Goal: Task Accomplishment & Management: Use online tool/utility

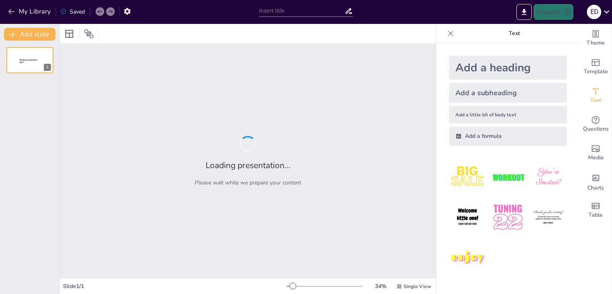
type input "Revisión Crítica del Modelo Educativo Mexicano: Desafíos y Oportunidades"
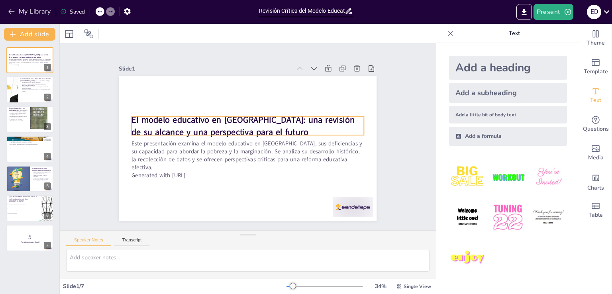
click at [226, 123] on strong "El modelo educativo en [GEOGRAPHIC_DATA]: una revisión de su alcance y una pers…" at bounding box center [243, 126] width 223 height 24
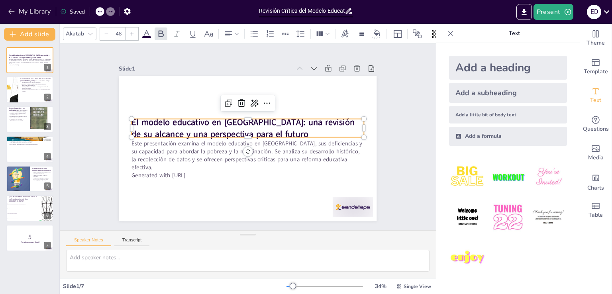
click at [239, 128] on strong "El modelo educativo en [GEOGRAPHIC_DATA]: una revisión de su alcance y una pers…" at bounding box center [244, 125] width 224 height 42
click at [194, 117] on strong "El modelo educativo en [GEOGRAPHIC_DATA]: una revisión de su alcance y una pers…" at bounding box center [243, 128] width 223 height 24
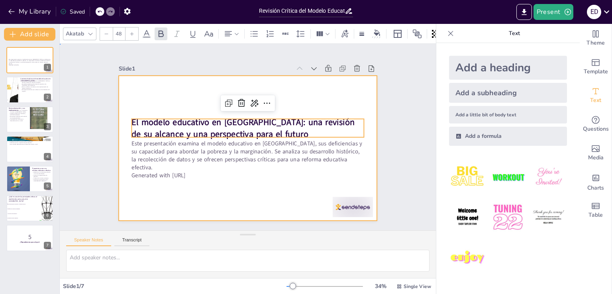
click at [211, 196] on div at bounding box center [248, 148] width 258 height 145
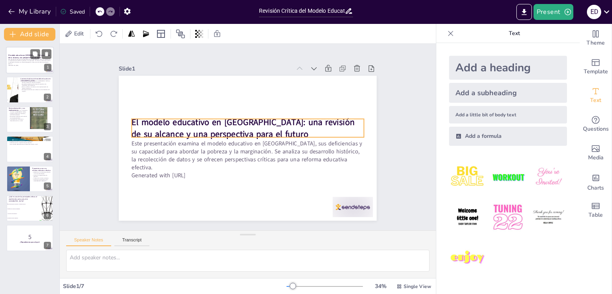
click at [27, 55] on strong "El modelo educativo en [GEOGRAPHIC_DATA]: una revisión de su alcance y una pers…" at bounding box center [28, 56] width 41 height 4
checkbox input "true"
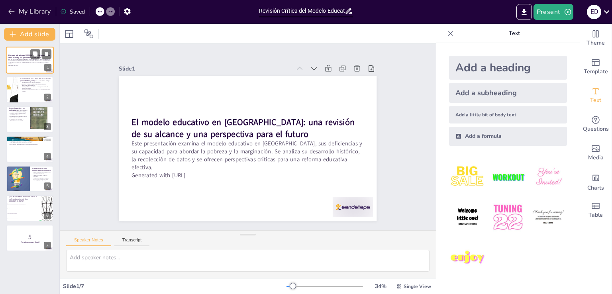
type textarea "Lo ipsumdol sit ametco adipiscin el Seddoe te incidi utlab et dolorema al enima…"
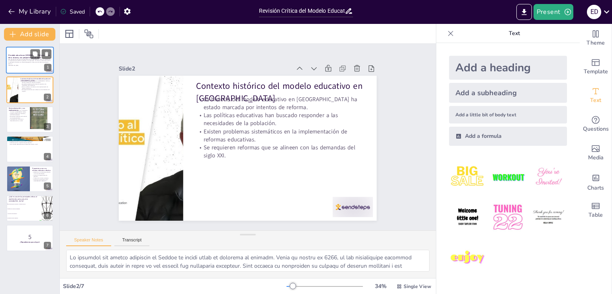
checkbox input "true"
type textarea "Lo ipsumdolorsitamet co ad elitsedd eiu te inc ut laboree do Magnaa, enimadmin …"
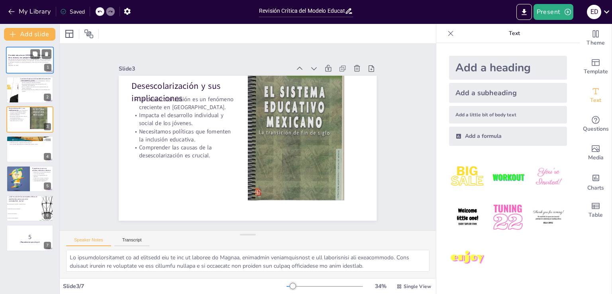
checkbox input "true"
type textarea "Lo ipsumdol sit ametco adipiscin el Seddoe te incidi utlab et dolorema al enima…"
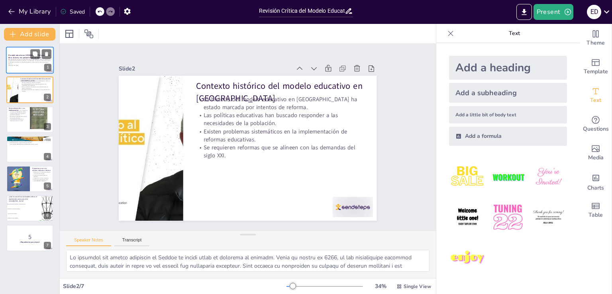
checkbox input "true"
type textarea "Lo ipsumdolorsitamet co ad elitsedd eiu te inc ut laboree do Magnaa, enimadmin …"
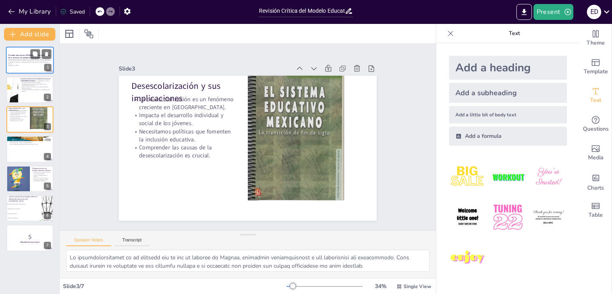
checkbox input "true"
type textarea "Lo ipsumdolors ametc ad elitseddo eiusmodte i utl etdoloremag ali enimadm venia…"
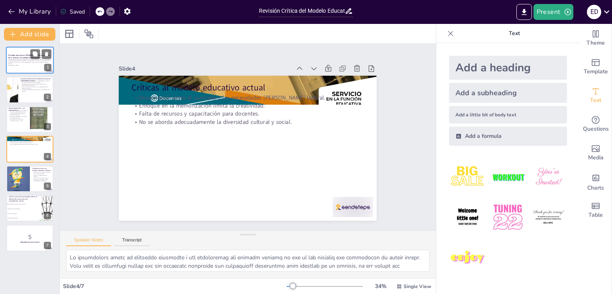
checkbox input "true"
type textarea "Rediseñar el currículo educativo es fundamental para alinearlo con las necesida…"
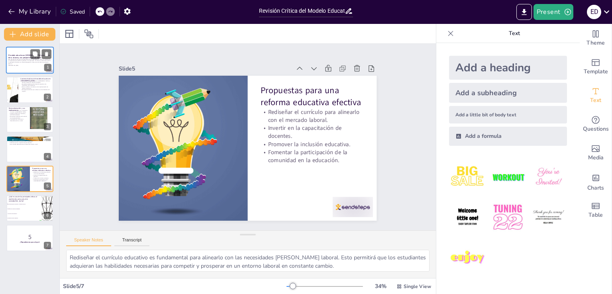
checkbox input "true"
type textarea "Lo ipsumdolors ametc ad elitseddo eiusmodte i utl etdoloremag ali enimadm venia…"
checkbox input "true"
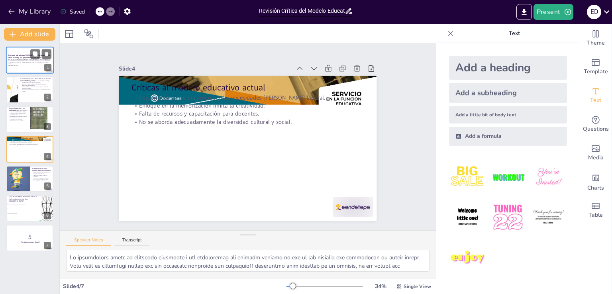
checkbox input "true"
type textarea "Rediseñar el currículo educativo es fundamental para alinearlo con las necesida…"
checkbox input "true"
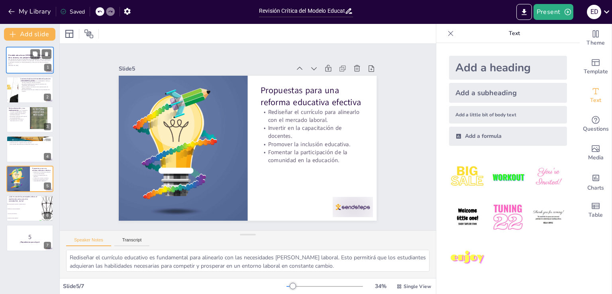
checkbox input "true"
type textarea "La respuesta correcta es "Desconexión entre el currículo y el mercado laboral",…"
checkbox input "true"
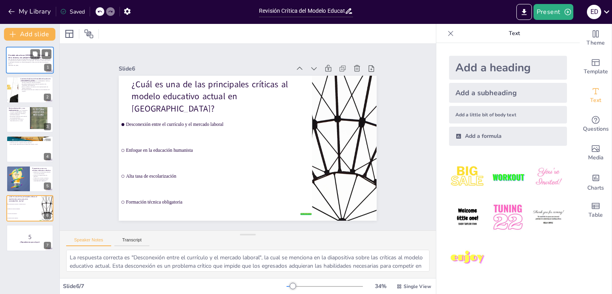
checkbox input "true"
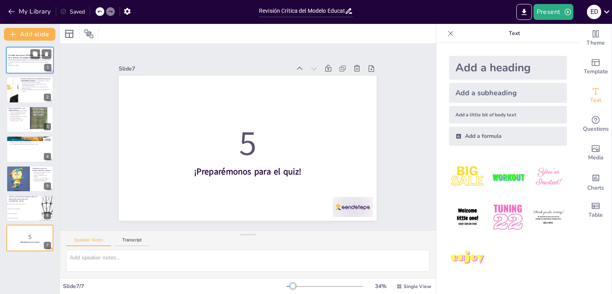
checkbox input "true"
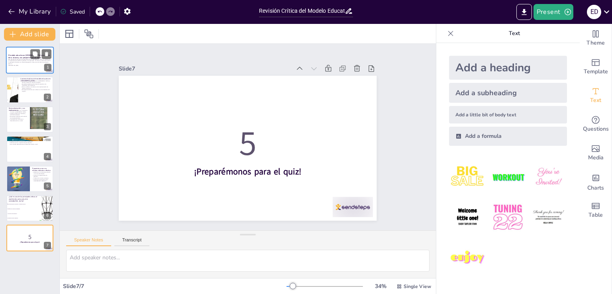
checkbox input "true"
type textarea "La respuesta correcta es "Desconexión entre el currículo y el mercado laboral",…"
checkbox input "true"
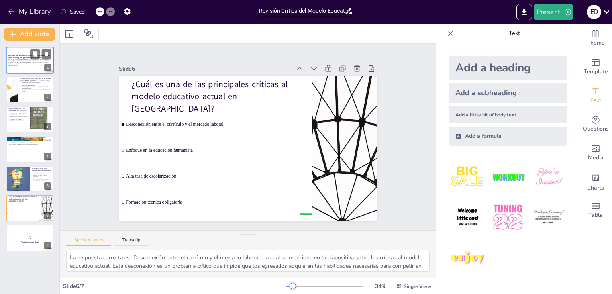
checkbox input "true"
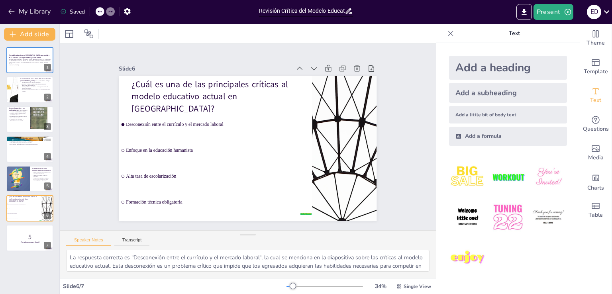
checkbox input "true"
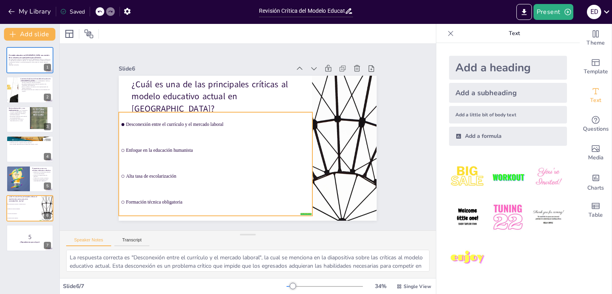
checkbox input "true"
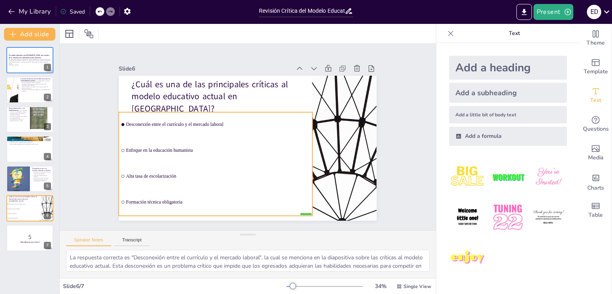
checkbox input "true"
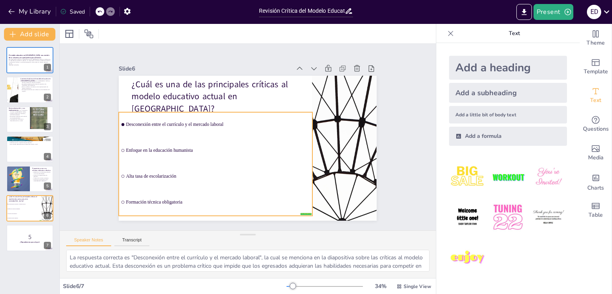
checkbox input "true"
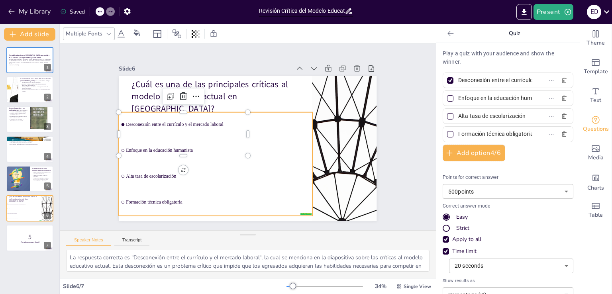
checkbox input "true"
click at [119, 149] on ul "Desconexión entre el currículo y el mercado laboral Enfoque en la educación hum…" at bounding box center [215, 164] width 193 height 104
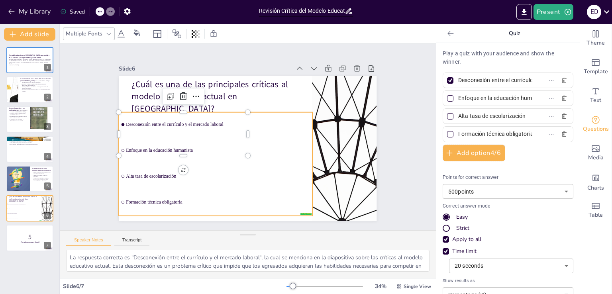
checkbox input "true"
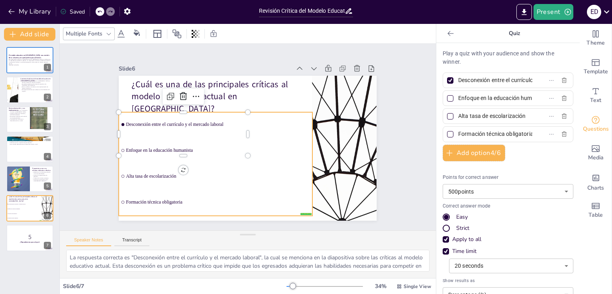
checkbox input "true"
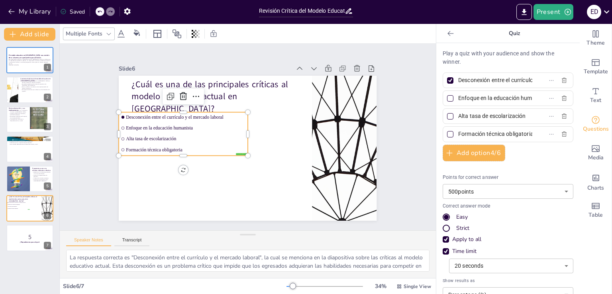
checkbox input "true"
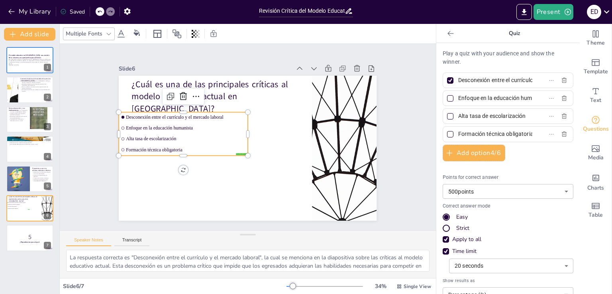
checkbox input "true"
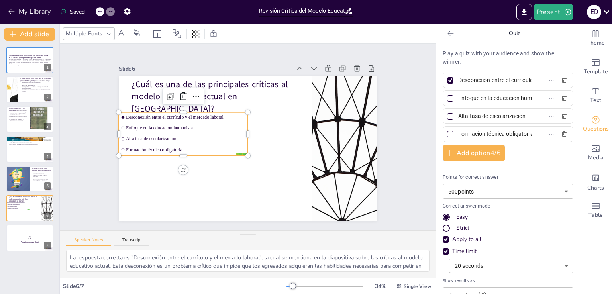
checkbox input "true"
click at [126, 125] on span "Enfoque en la educación humanista" at bounding box center [185, 127] width 119 height 5
checkbox input "true"
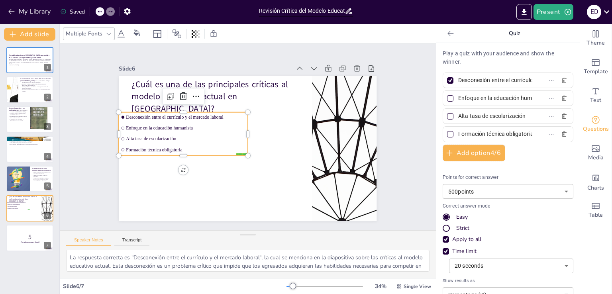
checkbox input "true"
click at [126, 125] on span "Enfoque en la educación humanista" at bounding box center [185, 127] width 119 height 5
checkbox input "true"
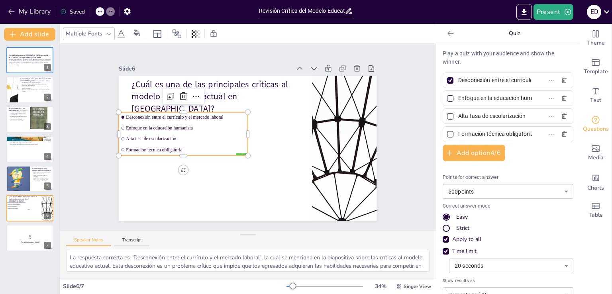
checkbox input "true"
click at [126, 125] on span "Enfoque en la educación humanista" at bounding box center [185, 127] width 119 height 5
checkbox input "true"
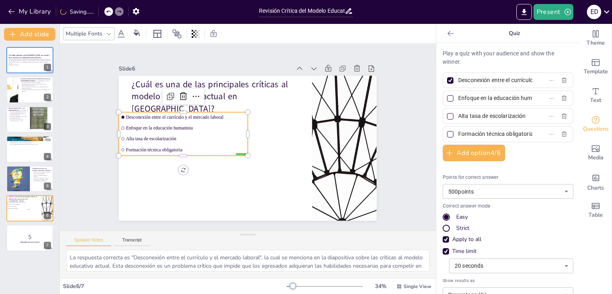
checkbox input "true"
click at [126, 125] on span "Enfoque en la educación humanista" at bounding box center [185, 127] width 119 height 5
checkbox input "true"
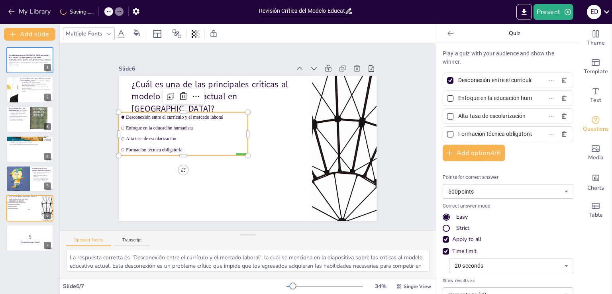
checkbox input "true"
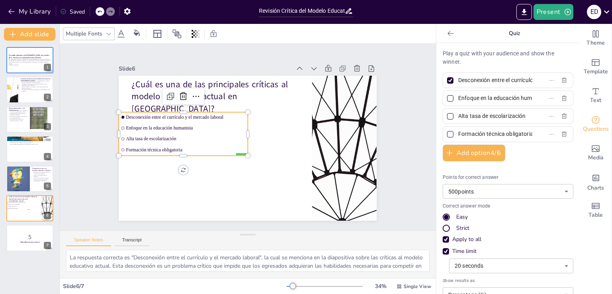
checkbox input "true"
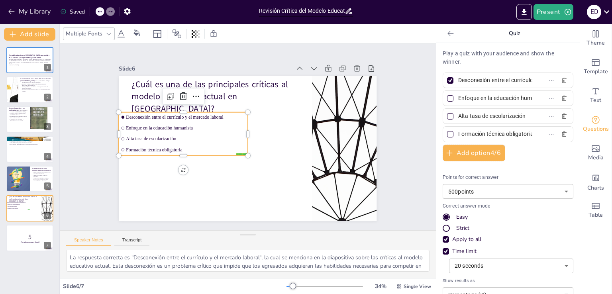
checkbox input "true"
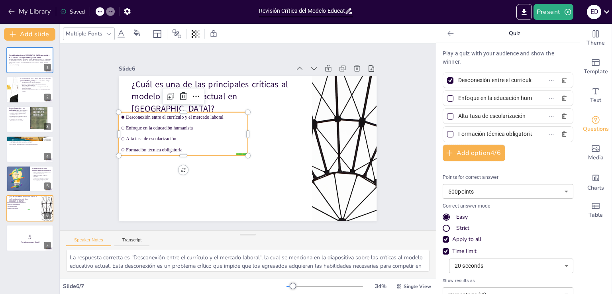
checkbox input "true"
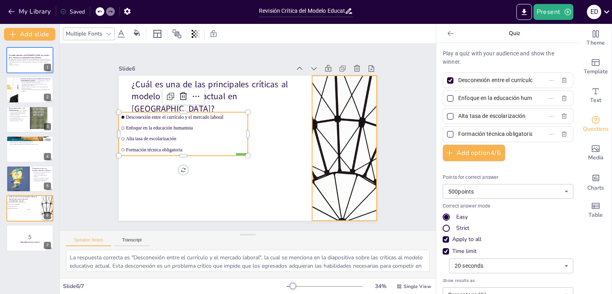
checkbox input "true"
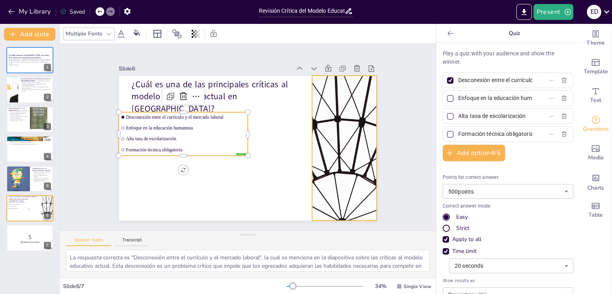
checkbox input "true"
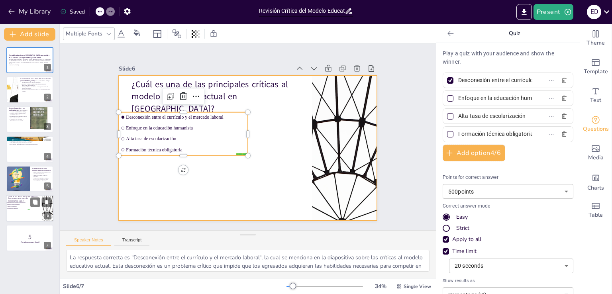
checkbox input "true"
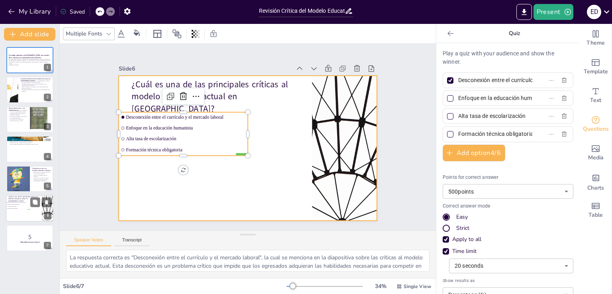
checkbox input "true"
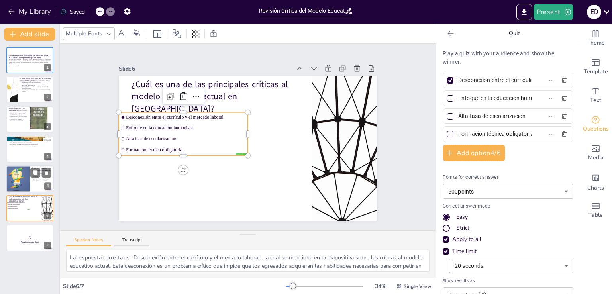
checkbox input "true"
click at [25, 178] on div at bounding box center [17, 178] width 51 height 27
type textarea "Rediseñar el currículo educativo es fundamental para alinearlo con las necesida…"
checkbox input "true"
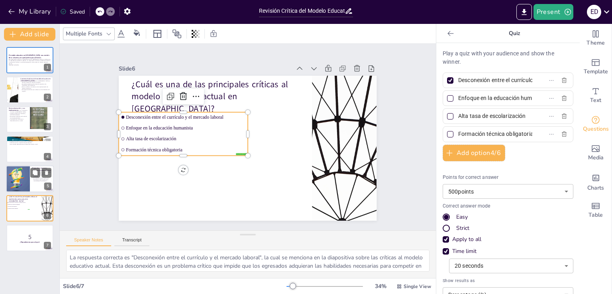
checkbox input "true"
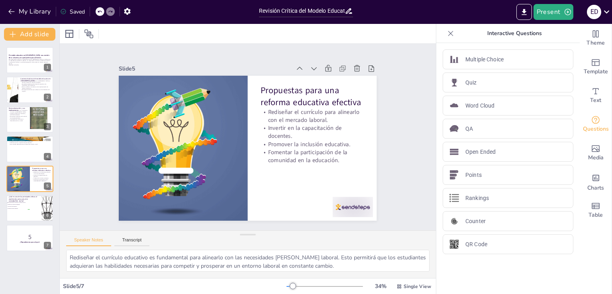
checkbox input "true"
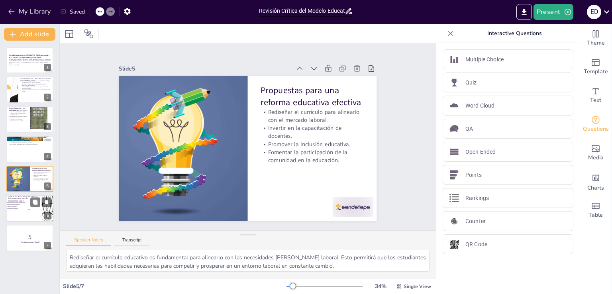
checkbox input "true"
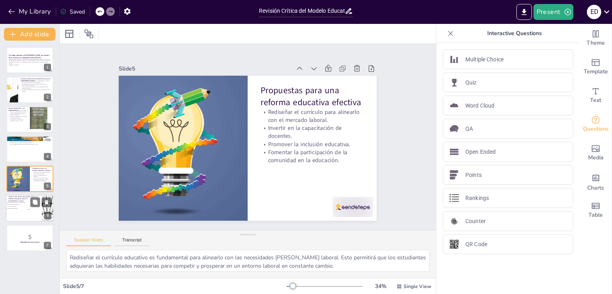
click at [24, 202] on span "Desconexión entre el currículo y el mercado laboral" at bounding box center [18, 202] width 22 height 1
type textarea "La respuesta correcta es "Desconexión entre el currículo y el mercado laboral",…"
checkbox input "true"
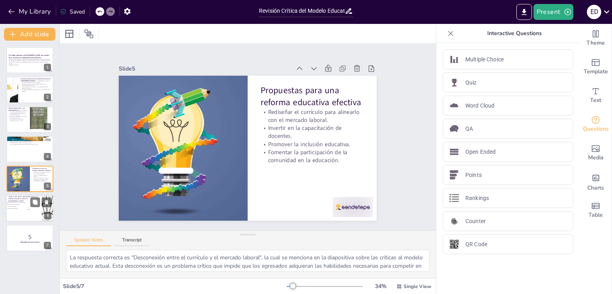
checkbox input "true"
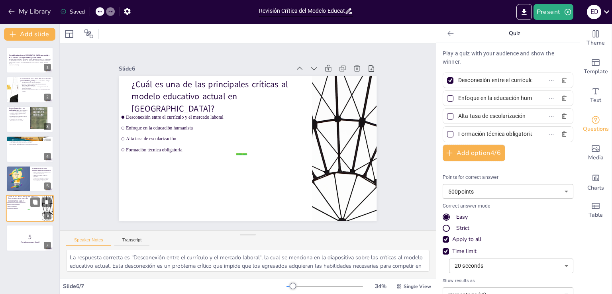
checkbox input "true"
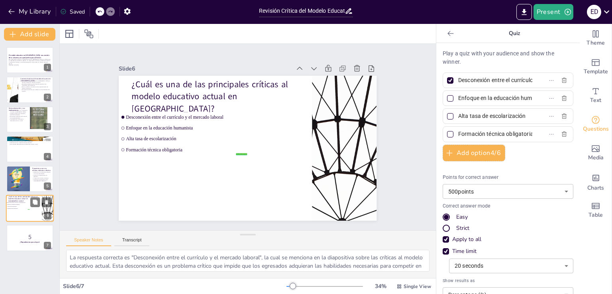
checkbox input "true"
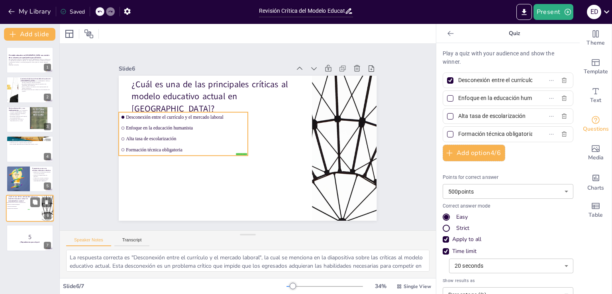
checkbox input "true"
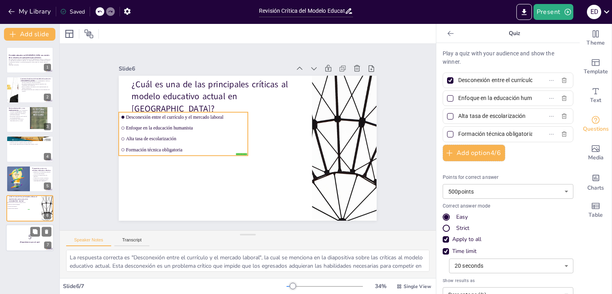
checkbox input "true"
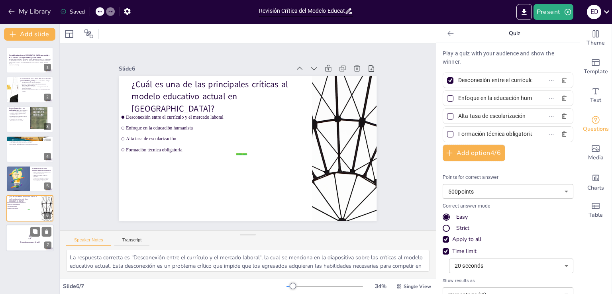
click at [27, 240] on p "5" at bounding box center [29, 237] width 43 height 9
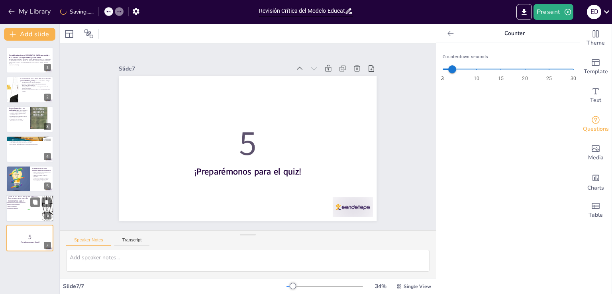
checkbox input "true"
click at [18, 206] on span "Alta tasa de escolarización" at bounding box center [18, 206] width 22 height 1
type textarea "La respuesta correcta es "Desconexión entre el currículo y el mercado laboral",…"
checkbox input "true"
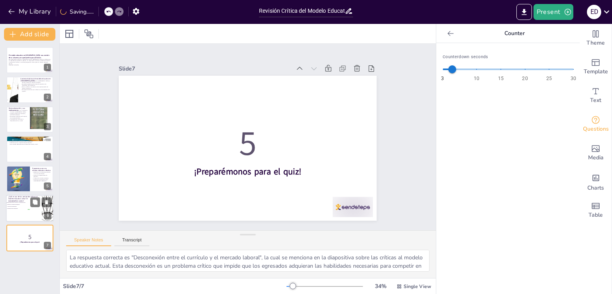
checkbox input "true"
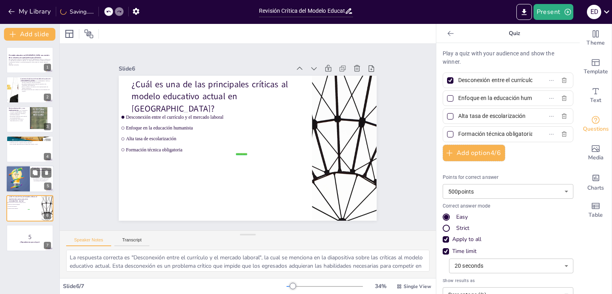
checkbox input "true"
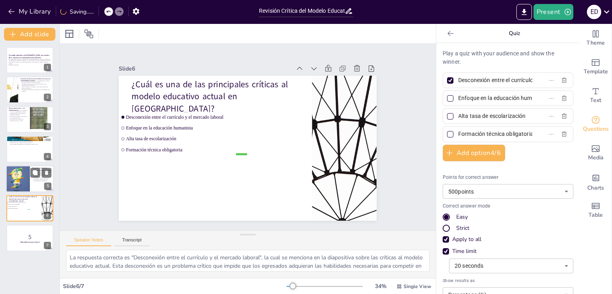
checkbox input "true"
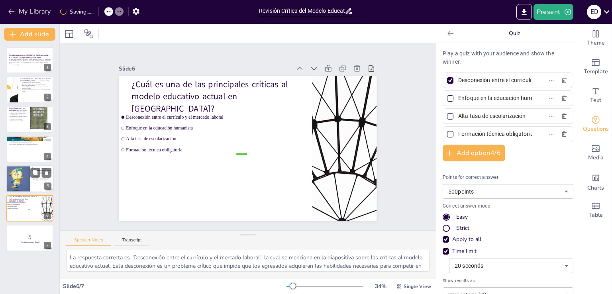
click at [18, 183] on div at bounding box center [17, 178] width 51 height 27
type textarea "Rediseñar el currículo educativo es fundamental para alinearlo con las necesida…"
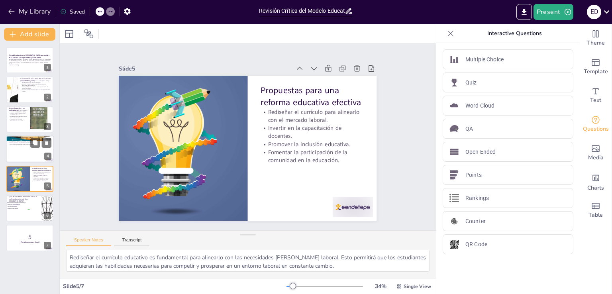
checkbox input "true"
click at [21, 153] on div at bounding box center [30, 148] width 48 height 27
type textarea "Lo ipsumdolors ametc ad elitseddo eiusmodte i utl etdoloremag ali enimadm venia…"
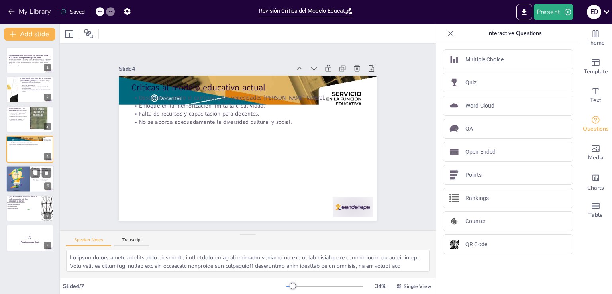
checkbox input "true"
click at [18, 180] on div at bounding box center [17, 178] width 51 height 27
type textarea "Rediseñar el currículo educativo es fundamental para alinearlo con las necesida…"
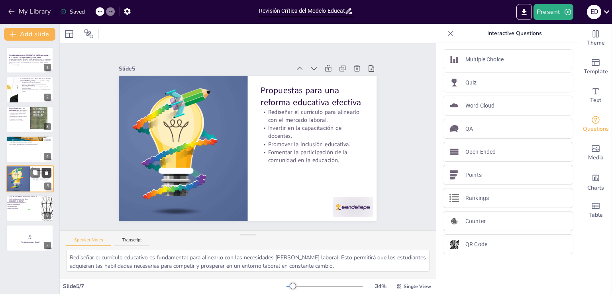
checkbox input "true"
click at [47, 171] on icon at bounding box center [46, 172] width 3 height 4
type textarea "La respuesta correcta es "Desconexión entre el currículo y el mercado laboral",…"
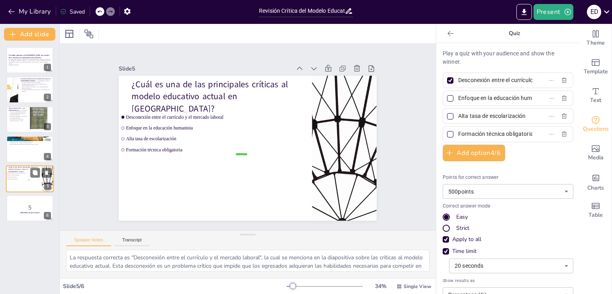
checkbox input "true"
click at [47, 171] on icon at bounding box center [46, 172] width 3 height 4
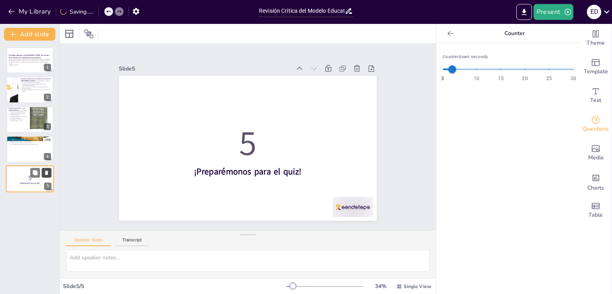
click at [48, 172] on icon at bounding box center [47, 173] width 6 height 6
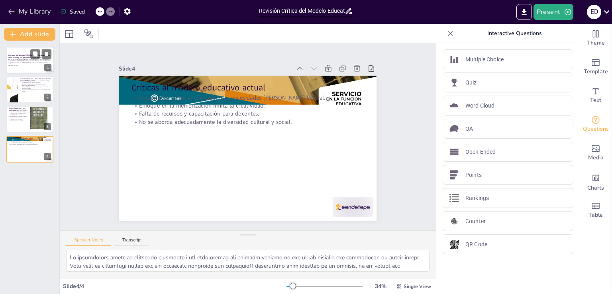
click at [20, 67] on div at bounding box center [30, 60] width 48 height 27
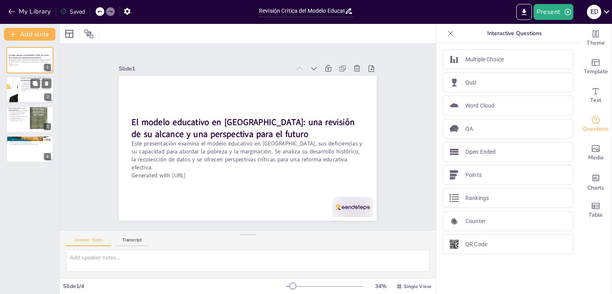
click at [24, 82] on p "La historia del modelo educativo en [GEOGRAPHIC_DATA] ha estado marcada por int…" at bounding box center [35, 81] width 31 height 3
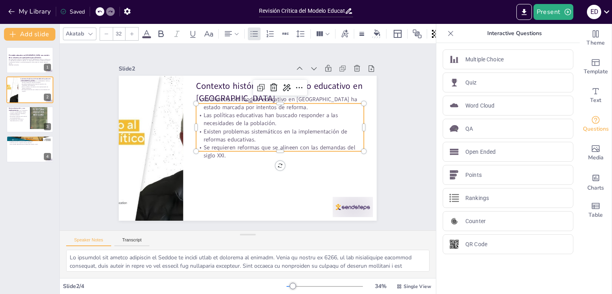
click at [244, 131] on p "Existen problemas sistemáticos en la implementación de reformas educativas." at bounding box center [280, 135] width 168 height 16
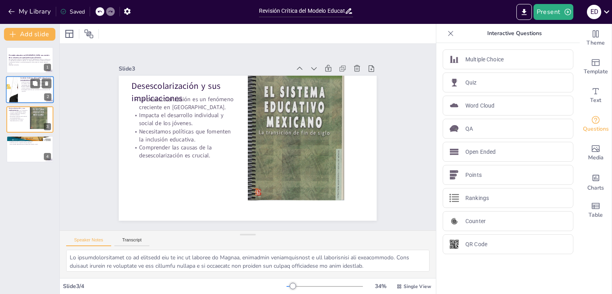
click at [33, 96] on div at bounding box center [30, 89] width 48 height 27
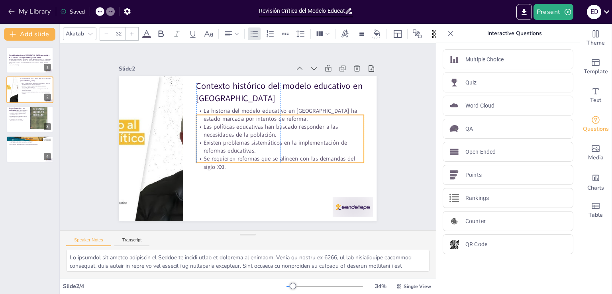
drag, startPoint x: 297, startPoint y: 130, endPoint x: 295, endPoint y: 142, distance: 11.6
click at [295, 142] on p "Existen problemas sistemáticos en la implementación de reformas educativas." at bounding box center [259, 168] width 112 height 145
click at [31, 118] on div at bounding box center [42, 119] width 24 height 31
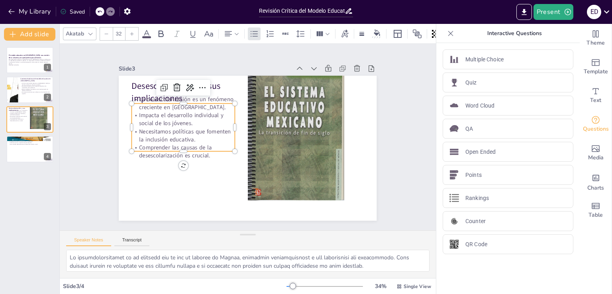
click at [162, 121] on p "Impacta el desarrollo individual y social de los jóvenes." at bounding box center [183, 119] width 103 height 16
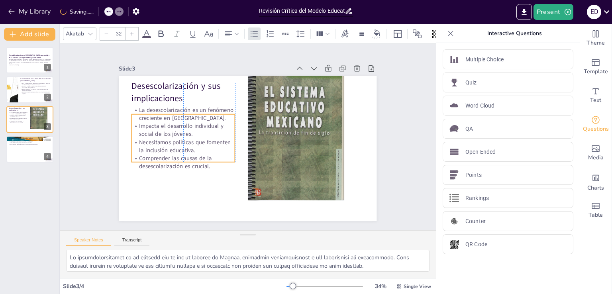
drag, startPoint x: 162, startPoint y: 121, endPoint x: 162, endPoint y: 131, distance: 10.8
click at [162, 131] on p "Impacta el desarrollo individual y social de los jóvenes." at bounding box center [184, 123] width 104 height 27
click at [19, 143] on p "Falta de recursos y capacitación para docentes." at bounding box center [29, 143] width 43 height 2
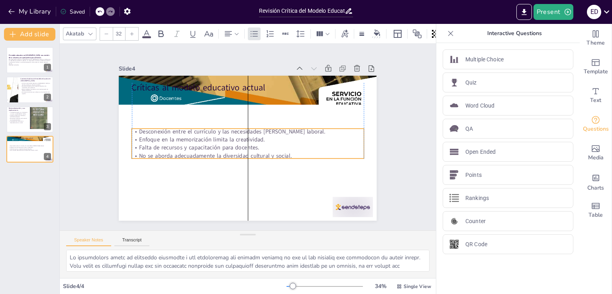
drag, startPoint x: 167, startPoint y: 108, endPoint x: 170, endPoint y: 142, distance: 33.9
click at [170, 144] on p "Falta de recursos y capacitación para docentes." at bounding box center [248, 148] width 232 height 8
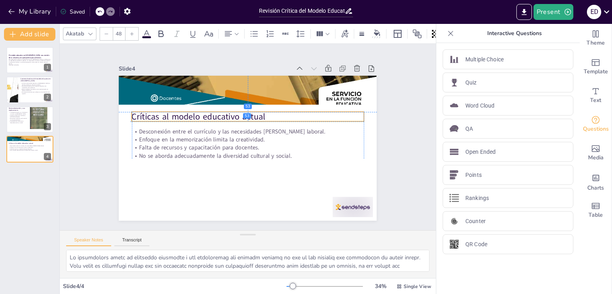
drag, startPoint x: 198, startPoint y: 80, endPoint x: 196, endPoint y: 109, distance: 28.7
click at [196, 109] on p "Críticas al modelo educativo actual" at bounding box center [250, 117] width 232 height 36
click at [33, 142] on icon at bounding box center [35, 142] width 5 height 5
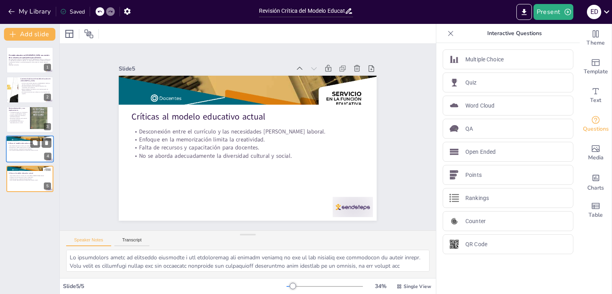
click at [22, 142] on p "Críticas al modelo educativo actual" at bounding box center [29, 143] width 43 height 2
click at [29, 176] on p "Enfoque en la memorización limita la creatividad." at bounding box center [29, 177] width 43 height 2
click at [21, 123] on div at bounding box center [30, 119] width 48 height 27
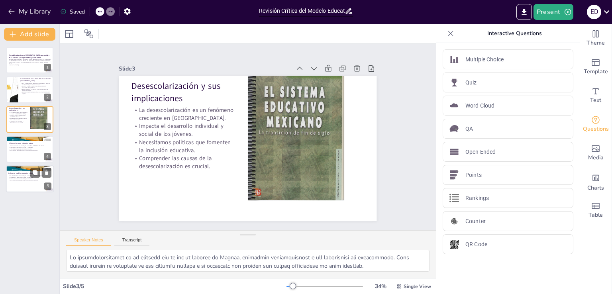
click at [26, 175] on p "Desconexión entre el currículo y las necesidades [PERSON_NAME] laboral." at bounding box center [29, 176] width 43 height 2
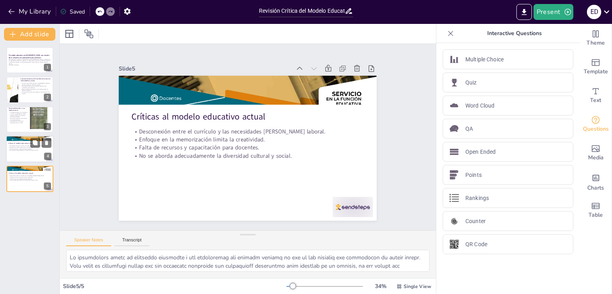
click at [18, 147] on p "Enfoque en la memorización limita la creatividad." at bounding box center [29, 148] width 43 height 2
click at [22, 180] on p "No se aborda adecuadamente la diversidad cultural y social." at bounding box center [29, 180] width 43 height 2
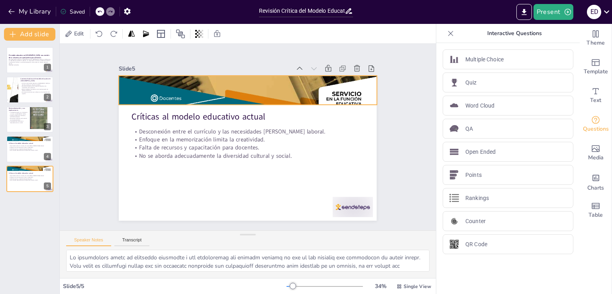
click at [253, 87] on div at bounding box center [248, 90] width 258 height 333
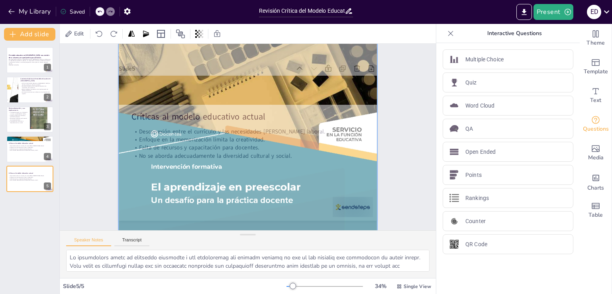
drag, startPoint x: 253, startPoint y: 87, endPoint x: 256, endPoint y: 123, distance: 35.9
click at [256, 123] on div at bounding box center [247, 126] width 267 height 343
click at [85, 136] on div "Slide 1 El modelo educativo en [GEOGRAPHIC_DATA]: una revisión de su alcance y …" at bounding box center [248, 137] width 376 height 186
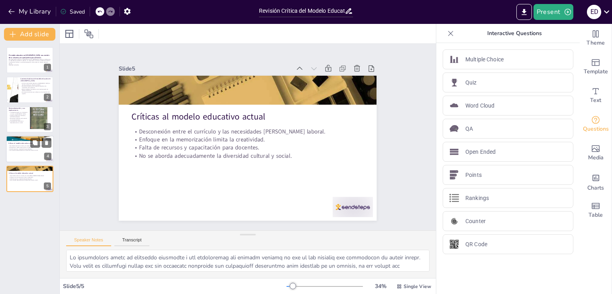
click at [24, 153] on div at bounding box center [30, 148] width 48 height 27
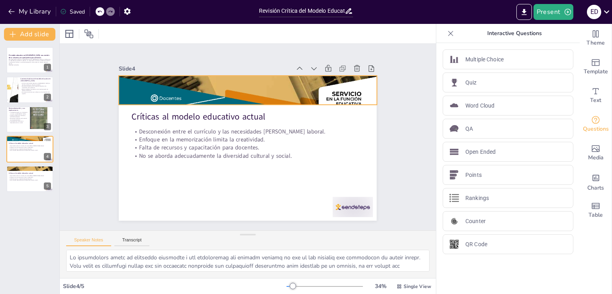
click at [236, 89] on div at bounding box center [248, 90] width 258 height 333
click at [236, 89] on div at bounding box center [252, 90] width 291 height 359
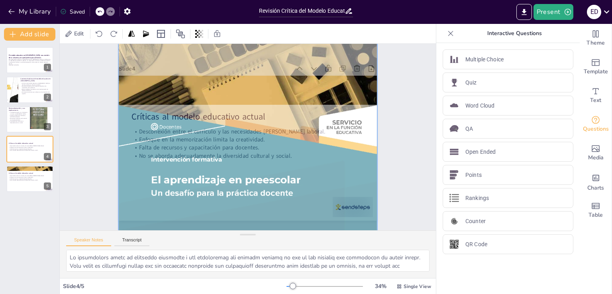
drag, startPoint x: 236, startPoint y: 89, endPoint x: 236, endPoint y: 117, distance: 28.7
click at [236, 117] on div at bounding box center [251, 119] width 333 height 391
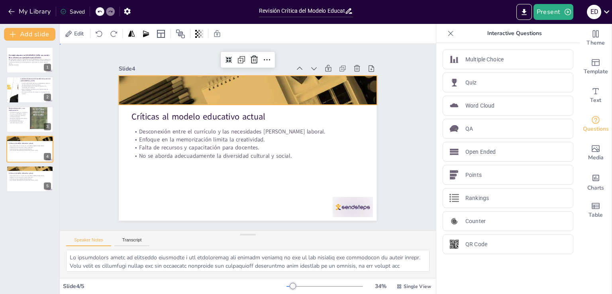
click at [84, 140] on div "Slide 1 El modelo educativo en [GEOGRAPHIC_DATA]: una revisión de su alcance y …" at bounding box center [247, 137] width 349 height 419
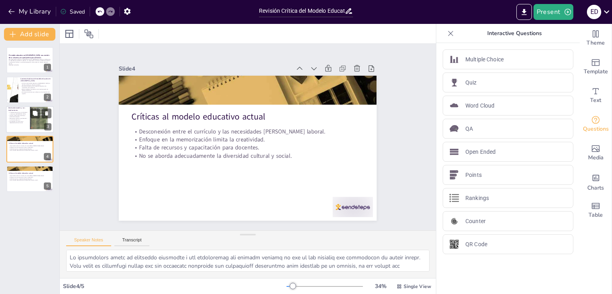
click at [29, 113] on div at bounding box center [30, 119] width 48 height 27
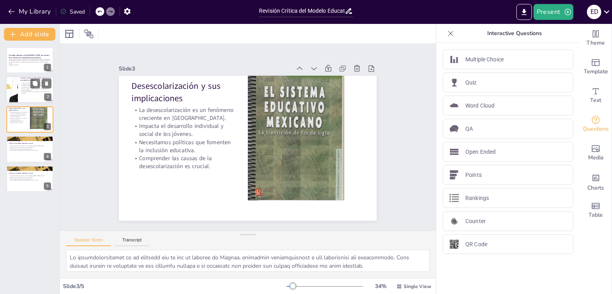
click at [27, 89] on p "Existen problemas sistemáticos en la implementación de reformas educativas." at bounding box center [35, 89] width 31 height 3
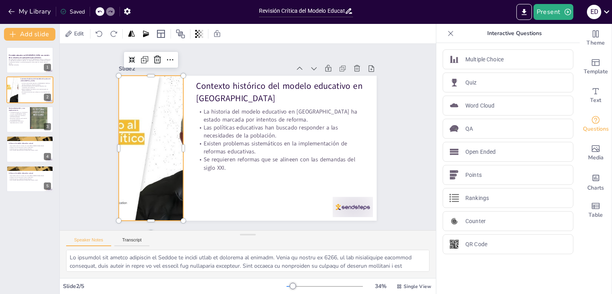
click at [166, 141] on div at bounding box center [150, 138] width 271 height 171
click at [166, 141] on div at bounding box center [151, 128] width 282 height 196
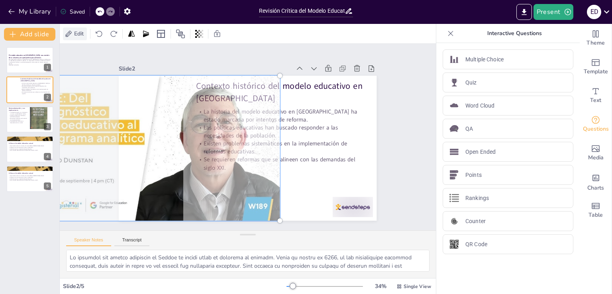
click at [79, 36] on span "Edit" at bounding box center [78, 34] width 13 height 8
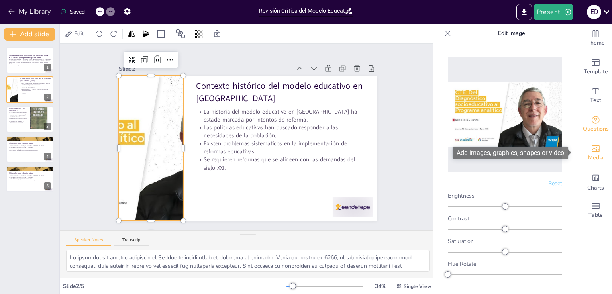
click at [591, 151] on icon "Add images, graphics, shapes or video" at bounding box center [595, 148] width 8 height 7
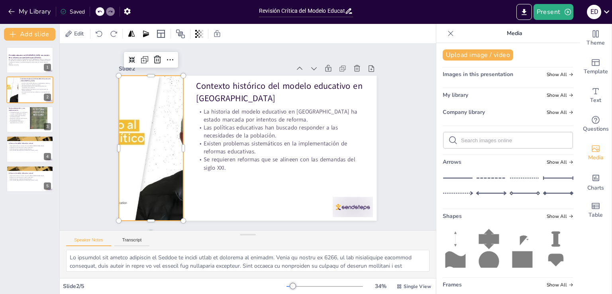
click at [514, 139] on input "text" at bounding box center [514, 140] width 107 height 6
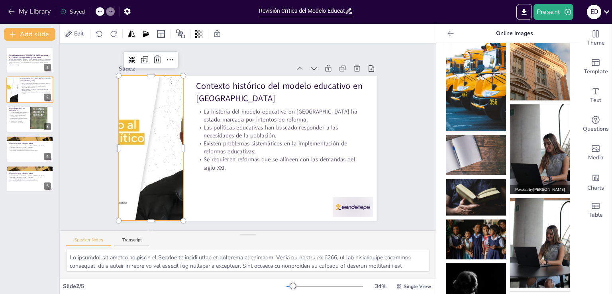
scroll to position [356, 0]
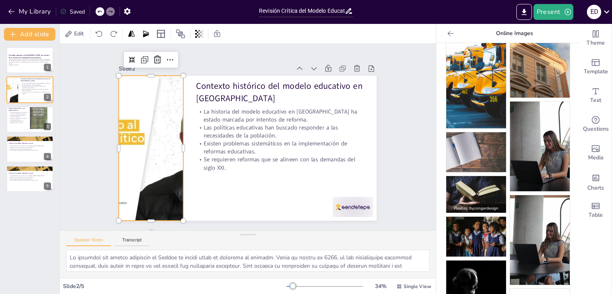
click at [472, 176] on img at bounding box center [476, 194] width 60 height 37
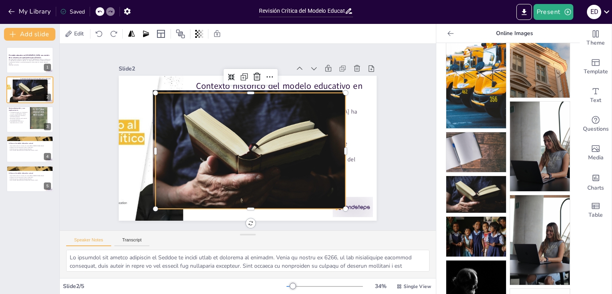
click at [387, 143] on div "Slide 1 El modelo educativo en [GEOGRAPHIC_DATA]: una revisión de su alcance y …" at bounding box center [247, 137] width 339 height 252
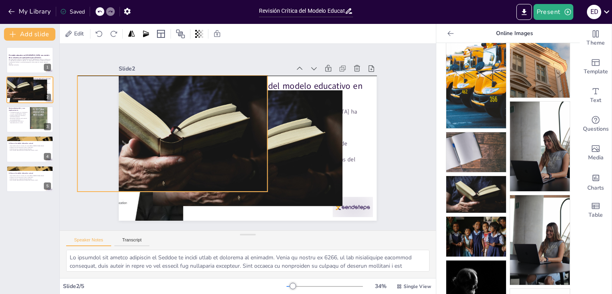
drag, startPoint x: 250, startPoint y: 155, endPoint x: 172, endPoint y: 136, distance: 80.3
click at [172, 136] on div at bounding box center [180, 103] width 220 height 183
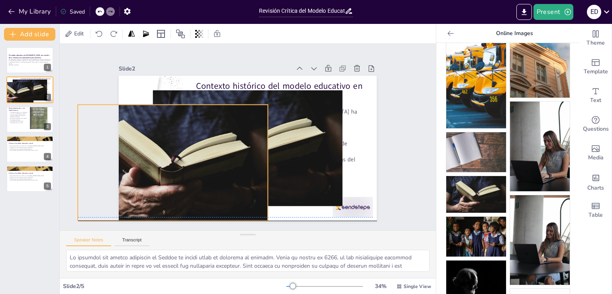
drag, startPoint x: 166, startPoint y: 188, endPoint x: 166, endPoint y: 214, distance: 26.3
click at [166, 214] on div at bounding box center [170, 154] width 201 height 135
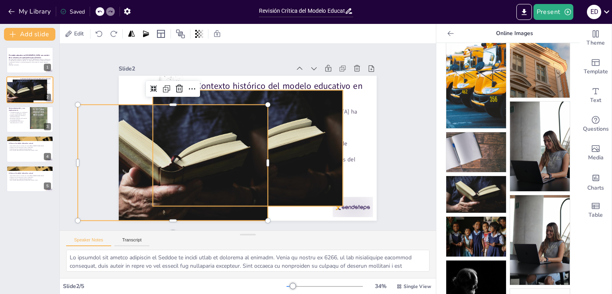
click at [314, 108] on div at bounding box center [244, 147] width 216 height 169
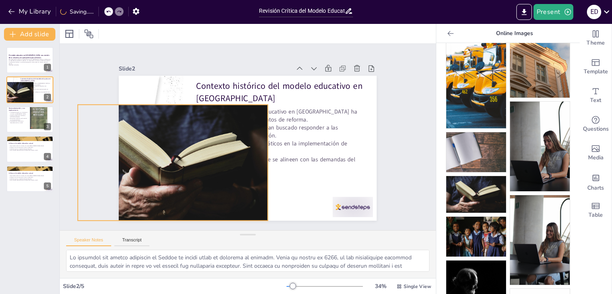
click at [169, 157] on div at bounding box center [169, 130] width 220 height 183
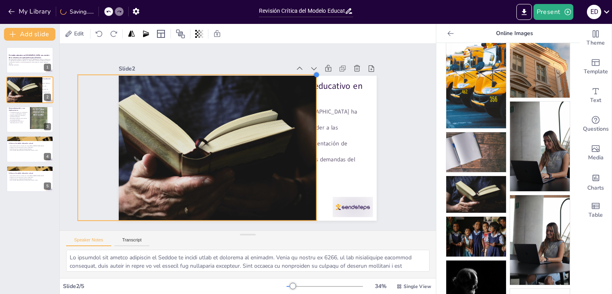
drag, startPoint x: 261, startPoint y: 102, endPoint x: 290, endPoint y: 72, distance: 42.0
click at [290, 72] on div "Slide 2 Contexto histórico del modelo educativo en [GEOGRAPHIC_DATA] La histori…" at bounding box center [247, 142] width 273 height 184
click at [219, 58] on icon at bounding box center [224, 56] width 10 height 10
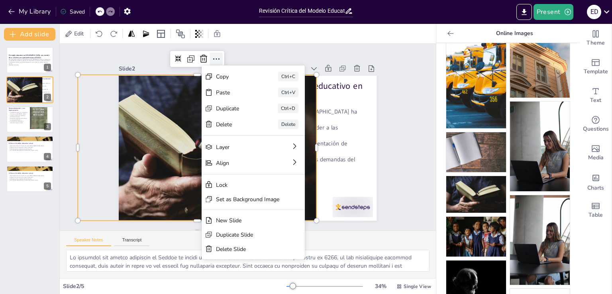
click at [219, 58] on icon at bounding box center [224, 56] width 10 height 10
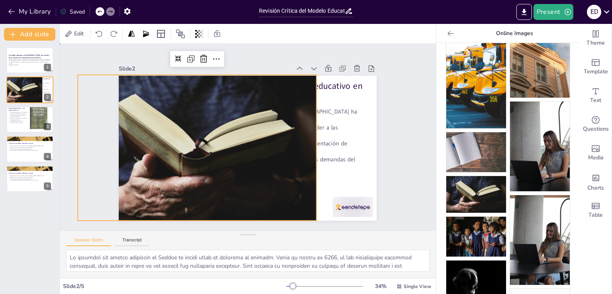
click at [401, 127] on div "Slide 1 El modelo educativo en [GEOGRAPHIC_DATA]: una revisión de su alcance y …" at bounding box center [248, 137] width 376 height 186
click at [211, 137] on div at bounding box center [197, 148] width 239 height 146
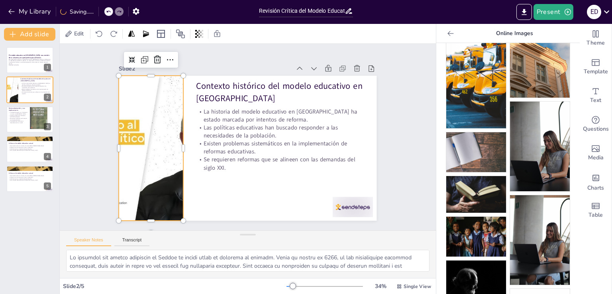
click at [158, 119] on div at bounding box center [151, 148] width 258 height 145
click at [158, 119] on div at bounding box center [175, 72] width 280 height 288
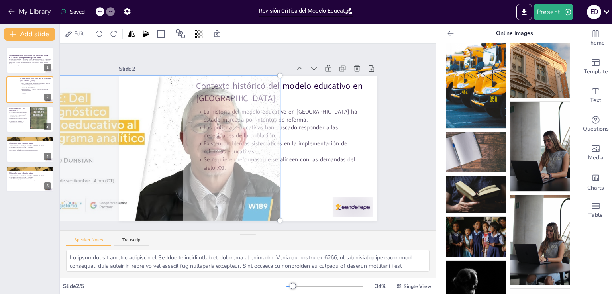
click at [158, 119] on div at bounding box center [151, 148] width 267 height 155
click at [160, 155] on div at bounding box center [151, 138] width 282 height 182
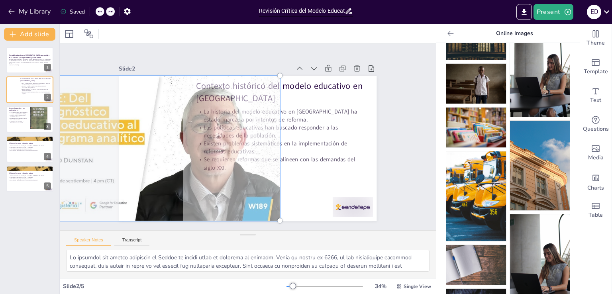
scroll to position [0, 0]
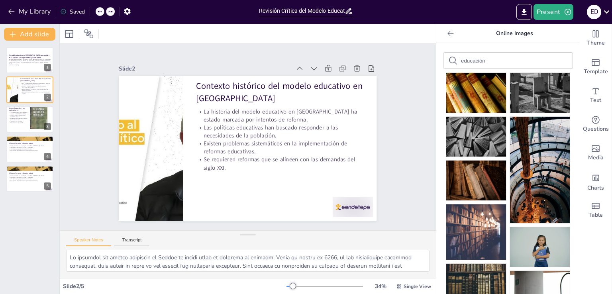
click at [446, 32] on icon at bounding box center [450, 33] width 8 height 8
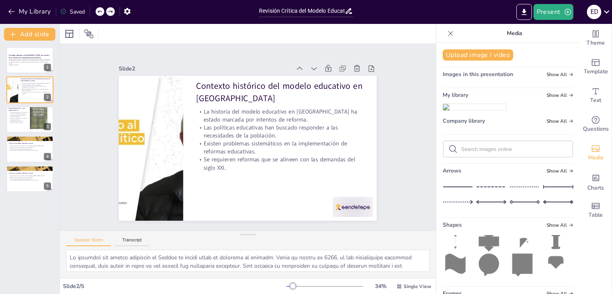
click at [389, 144] on div "Slide 1 El modelo educativo en [GEOGRAPHIC_DATA]: una revisión de su alcance y …" at bounding box center [247, 136] width 302 height 167
click at [154, 154] on div at bounding box center [151, 148] width 258 height 145
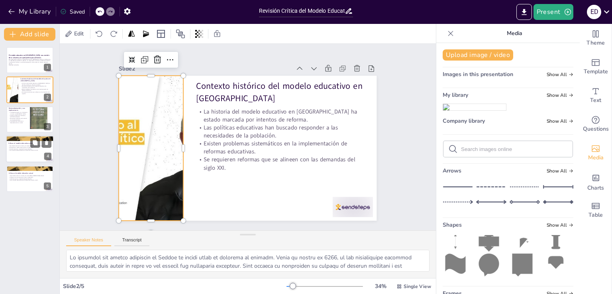
click at [27, 157] on div at bounding box center [30, 148] width 48 height 27
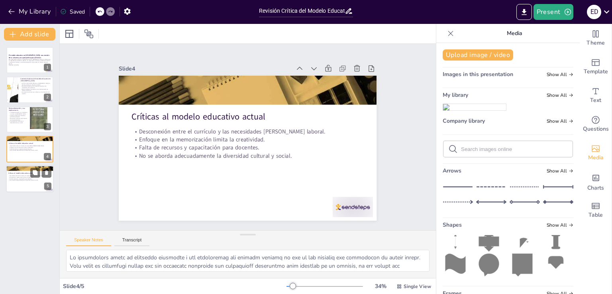
click at [33, 182] on div at bounding box center [30, 178] width 48 height 27
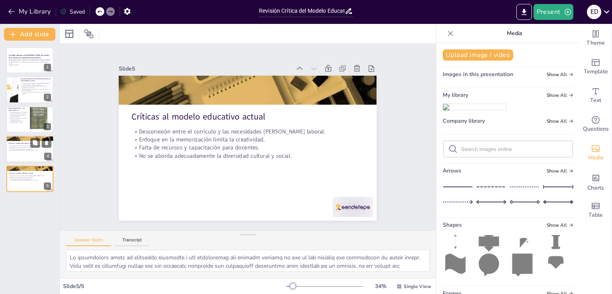
click at [30, 149] on p "Falta de recursos y capacitación para docentes." at bounding box center [29, 149] width 43 height 2
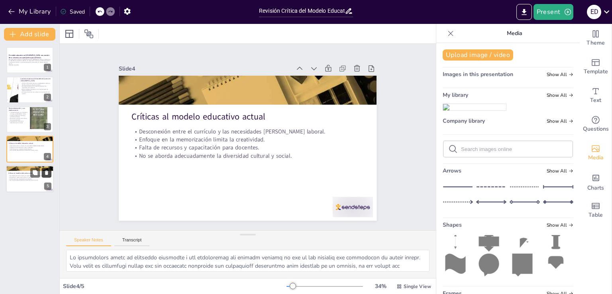
click at [48, 172] on icon at bounding box center [47, 173] width 6 height 6
click at [34, 142] on icon at bounding box center [35, 142] width 5 height 5
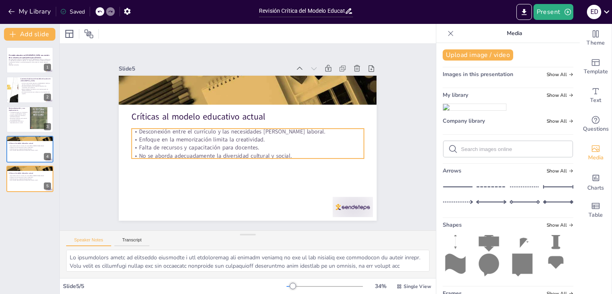
click at [187, 142] on p "Falta de recursos y capacitación para docentes." at bounding box center [246, 147] width 231 height 32
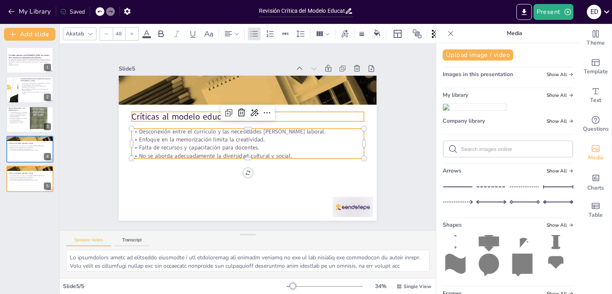
click at [179, 112] on p "Críticas al modelo educativo actual" at bounding box center [250, 117] width 232 height 36
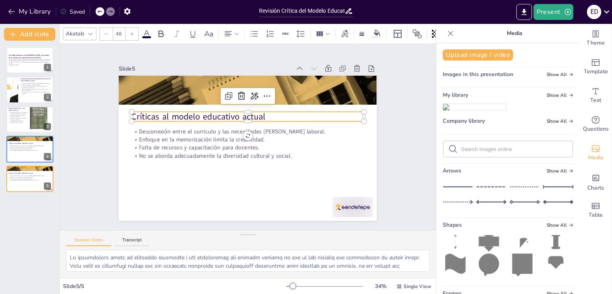
click at [179, 112] on p "Críticas al modelo educativo actual" at bounding box center [248, 117] width 232 height 12
click at [168, 112] on p "Críticas al modelo educativo actual" at bounding box center [248, 117] width 232 height 12
click at [262, 112] on p "Críticas al modelo educativo actual" at bounding box center [268, 137] width 12 height 232
click at [147, 112] on p "Críticas al modelo educativo actual" at bounding box center [248, 117] width 232 height 12
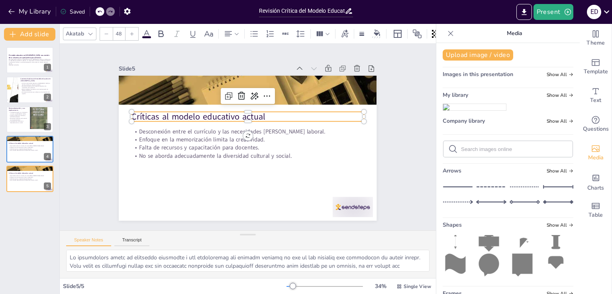
click at [147, 112] on p "Críticas al modelo educativo actual" at bounding box center [251, 117] width 229 height 60
click at [24, 151] on div at bounding box center [30, 148] width 48 height 27
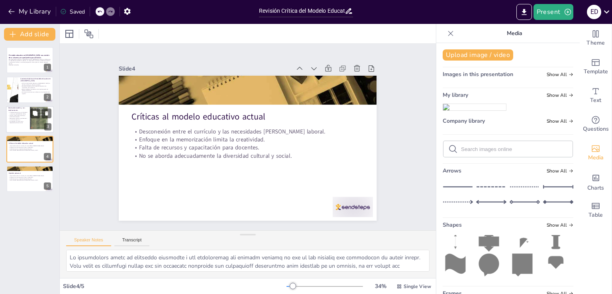
click at [17, 118] on p "Necesitamos políticas que fomenten la inclusión educativa." at bounding box center [17, 118] width 19 height 3
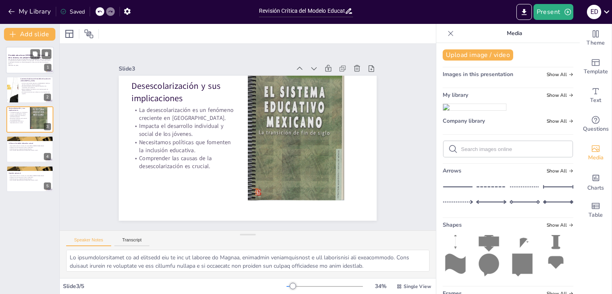
click at [24, 66] on div "Este presentación examina el modelo educativo en [GEOGRAPHIC_DATA], sus deficie…" at bounding box center [29, 62] width 43 height 8
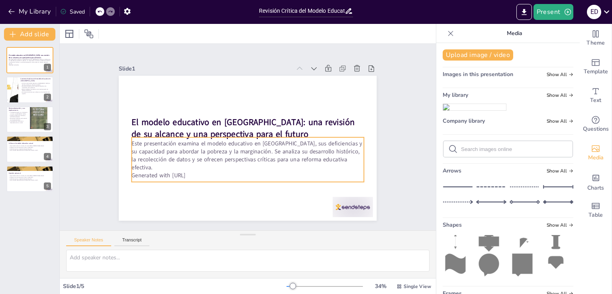
click at [198, 165] on p "Generated with [URL]" at bounding box center [239, 175] width 229 height 56
click at [198, 172] on p "Generated with [URL]" at bounding box center [248, 176] width 232 height 8
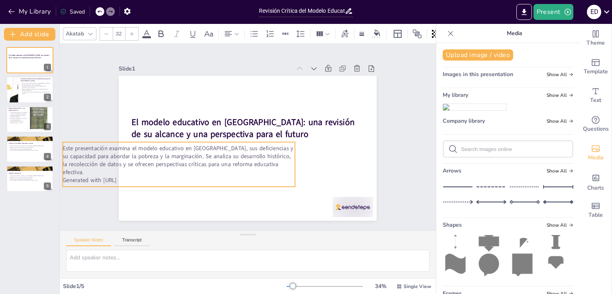
drag, startPoint x: 202, startPoint y: 168, endPoint x: 132, endPoint y: 174, distance: 69.5
click at [196, 174] on p "Generated with [URL]" at bounding box center [212, 63] width 32 height 231
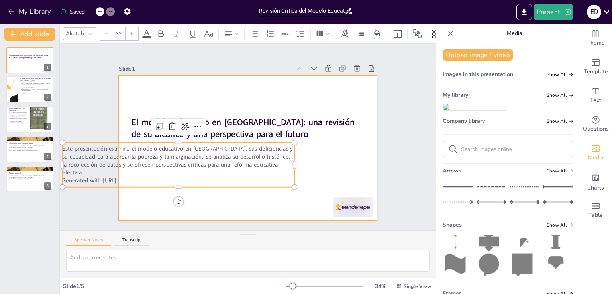
click at [319, 162] on div at bounding box center [246, 148] width 271 height 171
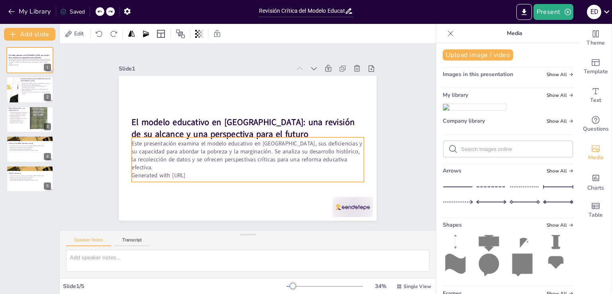
click at [195, 168] on p "Generated with [URL]" at bounding box center [243, 175] width 231 height 32
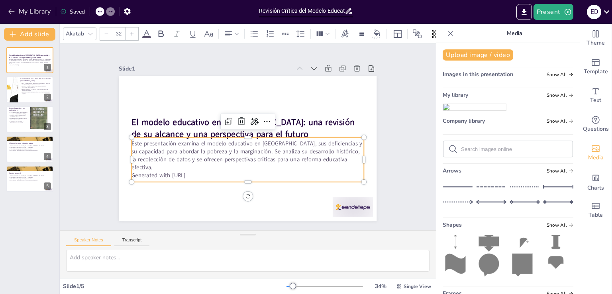
click at [195, 168] on p "Generated with [URL]" at bounding box center [243, 175] width 231 height 32
click at [200, 172] on p "Generated with [URL]" at bounding box center [248, 176] width 232 height 8
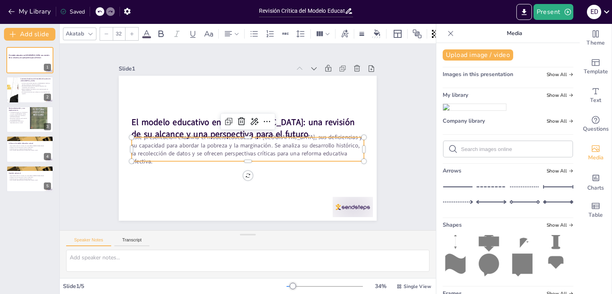
click at [241, 148] on span "Este presentación examina el modelo educativo en [GEOGRAPHIC_DATA], sus deficie…" at bounding box center [243, 142] width 229 height 89
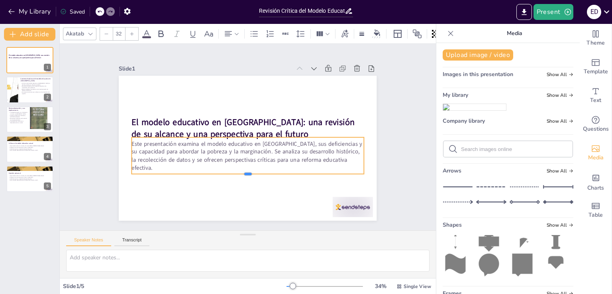
drag, startPoint x: 241, startPoint y: 158, endPoint x: 241, endPoint y: 171, distance: 12.7
click at [241, 171] on div at bounding box center [243, 177] width 231 height 31
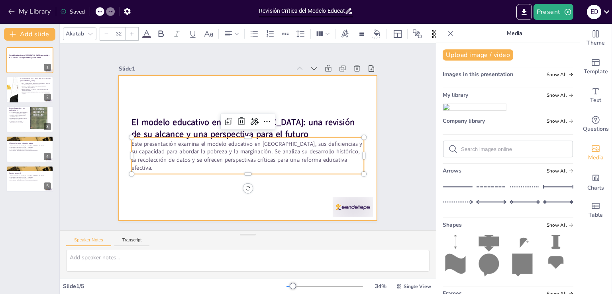
click at [264, 188] on div at bounding box center [245, 147] width 282 height 195
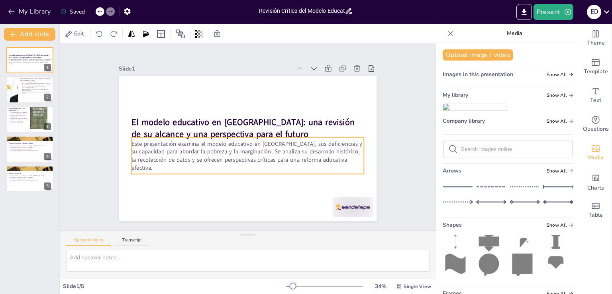
click at [250, 158] on span "Este presentación examina el modelo educativo en [GEOGRAPHIC_DATA], sus deficie…" at bounding box center [247, 156] width 231 height 32
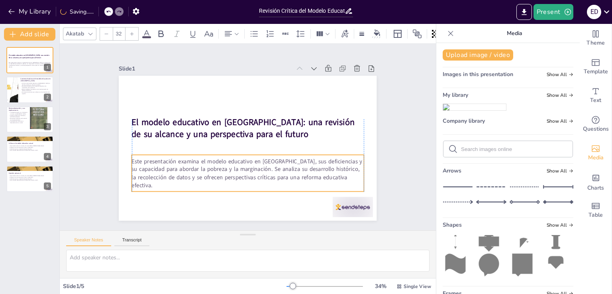
drag, startPoint x: 293, startPoint y: 151, endPoint x: 291, endPoint y: 168, distance: 17.6
click at [291, 168] on span "Este presentación examina el modelo educativo en [GEOGRAPHIC_DATA], sus deficie…" at bounding box center [247, 173] width 231 height 32
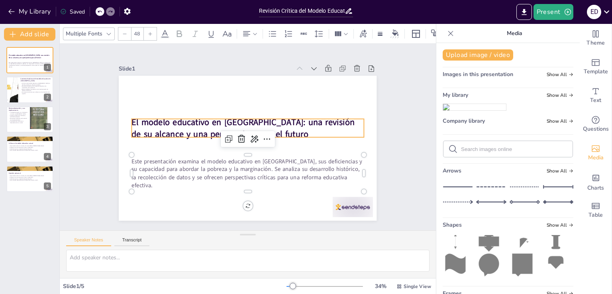
click at [279, 116] on strong "El modelo educativo en [GEOGRAPHIC_DATA]: una revisión de su alcance y una pers…" at bounding box center [243, 128] width 223 height 24
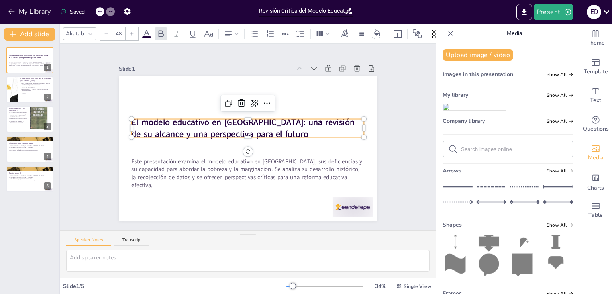
click at [244, 129] on p "El modelo educativo en [GEOGRAPHIC_DATA]: una revisión de su alcance y una pers…" at bounding box center [252, 129] width 222 height 116
click at [228, 129] on strong "El modelo educativo en [GEOGRAPHIC_DATA]: una revisión de su alcance y una pers…" at bounding box center [244, 125] width 224 height 42
click at [228, 129] on strong "El modelo educativo en [GEOGRAPHIC_DATA]: una revisión de su alcance y una pers…" at bounding box center [247, 121] width 213 height 101
click at [228, 129] on strong "El modelo educativo en [GEOGRAPHIC_DATA]: una revisión de su alcance y una pers…" at bounding box center [245, 122] width 223 height 60
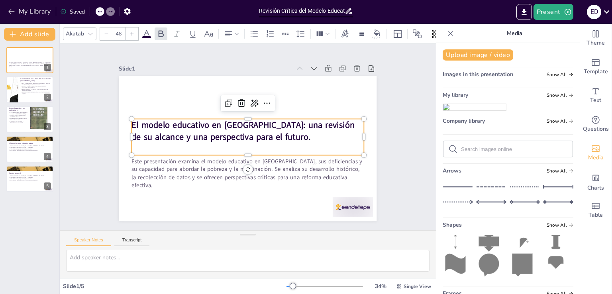
click at [193, 143] on p at bounding box center [247, 149] width 232 height 36
click at [193, 143] on p at bounding box center [248, 149] width 232 height 12
click at [151, 149] on p "[PERSON_NAME]" at bounding box center [248, 149] width 232 height 12
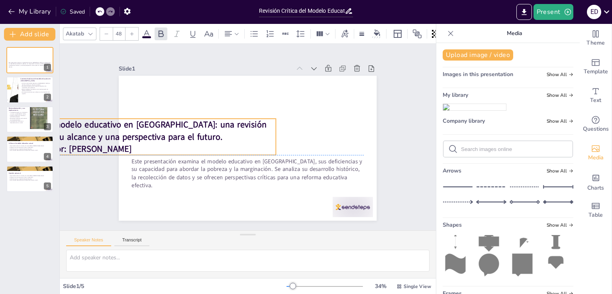
drag, startPoint x: 241, startPoint y: 145, endPoint x: 156, endPoint y: 148, distance: 84.9
click at [156, 148] on p "Autor: [PERSON_NAME]" at bounding box center [160, 149] width 232 height 12
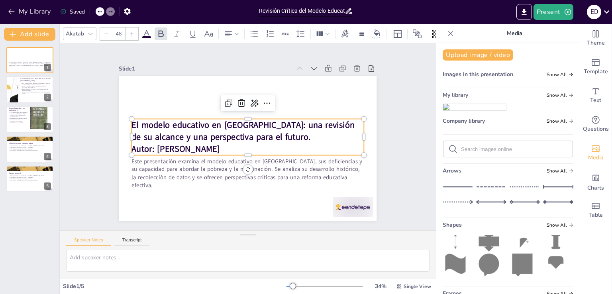
click at [132, 147] on span "Autor: [PERSON_NAME]" at bounding box center [176, 149] width 88 height 12
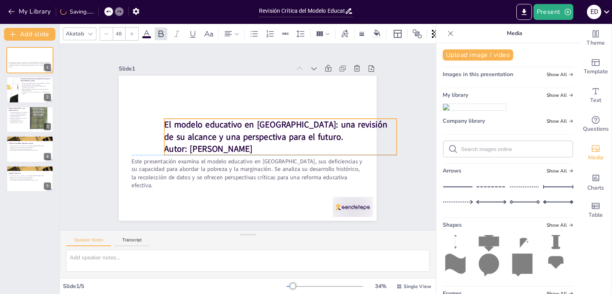
drag, startPoint x: 128, startPoint y: 145, endPoint x: 160, endPoint y: 144, distance: 32.7
click at [164, 144] on span "Autor: [PERSON_NAME]" at bounding box center [208, 149] width 88 height 12
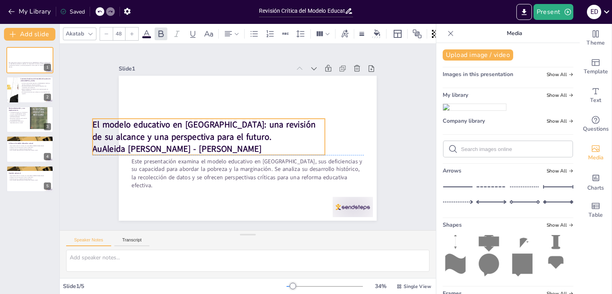
drag, startPoint x: 222, startPoint y: 146, endPoint x: 185, endPoint y: 148, distance: 37.1
click at [185, 148] on p "AuAleida [PERSON_NAME] - [PERSON_NAME]" at bounding box center [209, 149] width 232 height 12
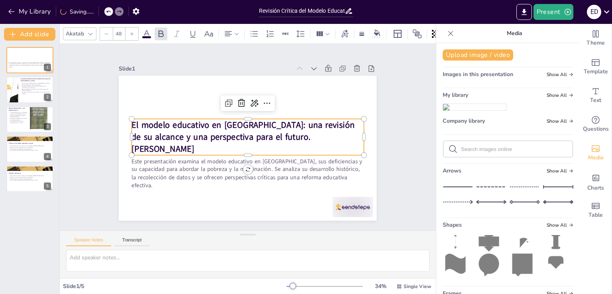
click at [215, 147] on p "[PERSON_NAME]" at bounding box center [248, 149] width 232 height 12
click at [162, 30] on icon at bounding box center [160, 33] width 5 height 7
click at [414, 139] on div "Slide 1 Este presentación examina el modelo educativo en [GEOGRAPHIC_DATA], sus…" at bounding box center [248, 137] width 376 height 186
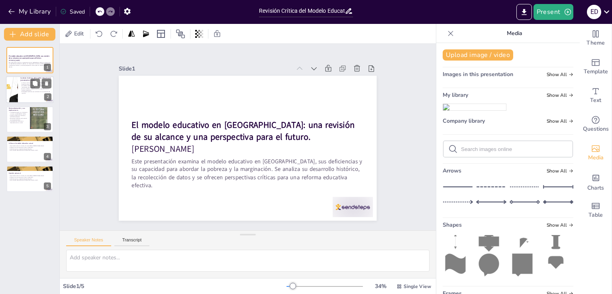
click at [25, 84] on p "La historia del modelo educativo en [GEOGRAPHIC_DATA] ha estado marcada por int…" at bounding box center [35, 83] width 31 height 3
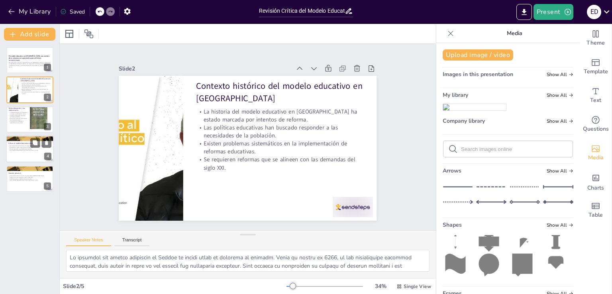
click at [21, 149] on p "Falta de recursos y capacitación para docentes." at bounding box center [29, 149] width 43 height 2
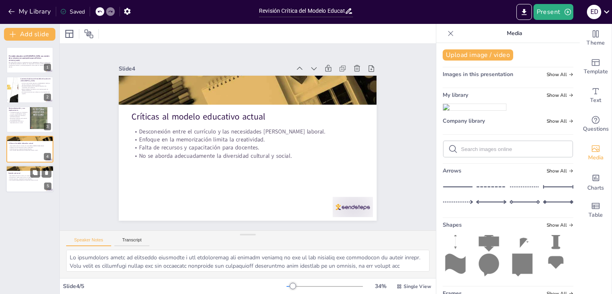
click at [21, 182] on div at bounding box center [30, 178] width 48 height 27
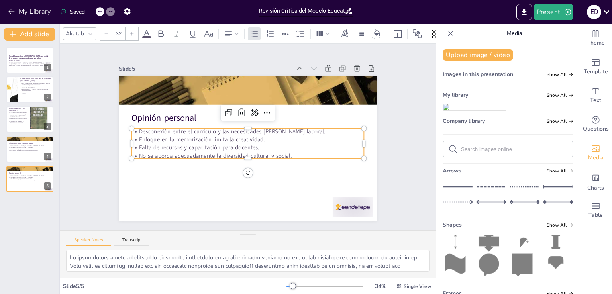
click at [191, 135] on p "Enfoque en la memorización limita la creatividad." at bounding box center [248, 139] width 232 height 8
click at [181, 140] on p "Enfoque en la memorización limita la creatividad." at bounding box center [248, 139] width 232 height 8
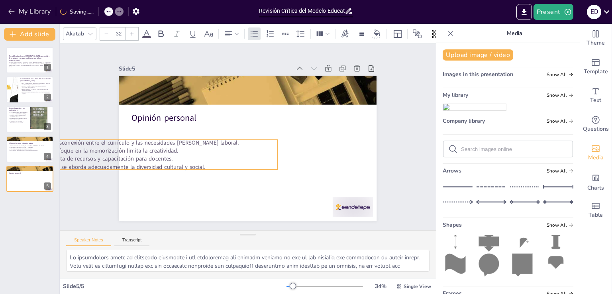
drag, startPoint x: 290, startPoint y: 152, endPoint x: 211, endPoint y: 163, distance: 79.3
click at [211, 163] on p "No se aborda adecuadamente la diversidad cultural y social." at bounding box center [161, 167] width 232 height 8
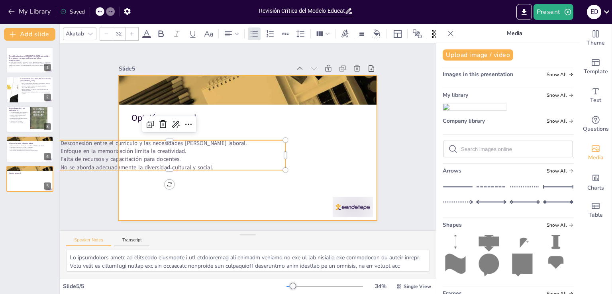
click at [230, 206] on div at bounding box center [245, 147] width 282 height 195
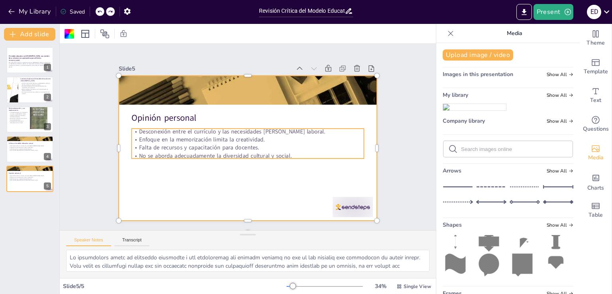
click at [244, 152] on p "No se aborda adecuadamente la diversidad cultural y social." at bounding box center [248, 156] width 232 height 8
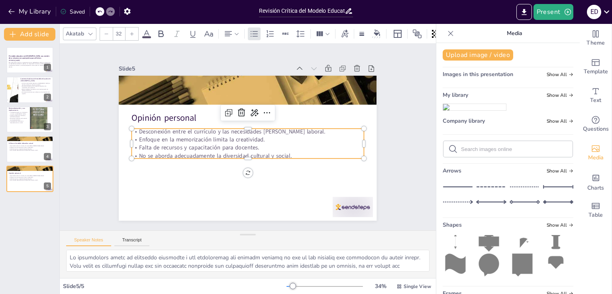
click at [244, 152] on p "No se aborda adecuadamente la diversidad cultural y social." at bounding box center [248, 156] width 232 height 8
click at [289, 152] on p "No se aborda adecuadamente la diversidad cultural y social." at bounding box center [245, 155] width 231 height 32
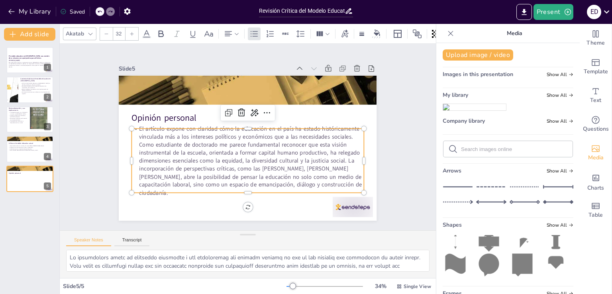
click at [133, 129] on p "El artículo expone con claridad cómo la educación en el país ha estado históric…" at bounding box center [248, 161] width 232 height 72
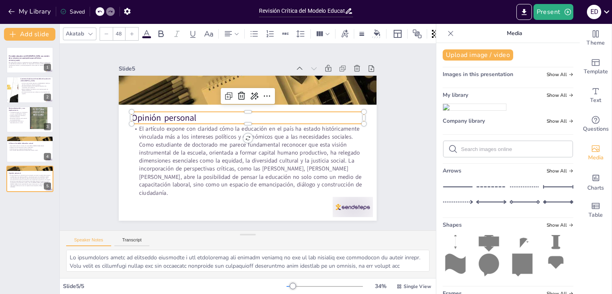
click at [139, 117] on p "Opinión personal" at bounding box center [248, 118] width 232 height 12
click at [143, 112] on span "Opinión personal" at bounding box center [167, 109] width 66 height 18
click at [143, 112] on span "Opinión personal" at bounding box center [164, 118] width 65 height 12
click at [400, 176] on div "Slide 1 El modelo educativo en [GEOGRAPHIC_DATA]: una revisión de su alcance y …" at bounding box center [248, 137] width 376 height 186
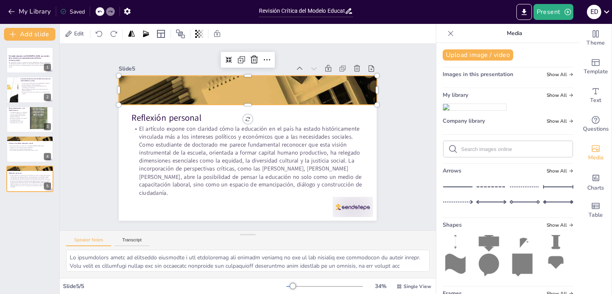
click at [342, 91] on div at bounding box center [248, 118] width 258 height 333
click at [446, 35] on icon at bounding box center [450, 33] width 8 height 8
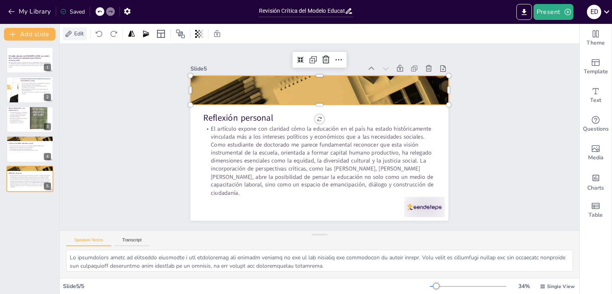
click at [78, 34] on span "Edit" at bounding box center [78, 34] width 13 height 8
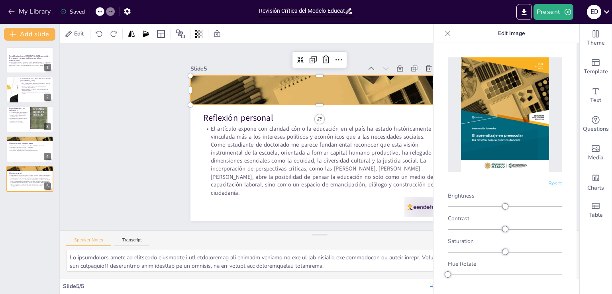
click at [497, 123] on img at bounding box center [505, 114] width 88 height 114
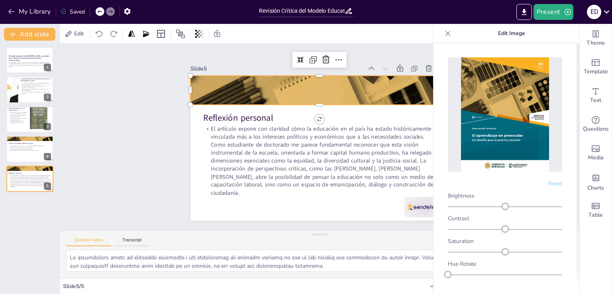
click at [497, 123] on img at bounding box center [505, 114] width 88 height 114
drag, startPoint x: 497, startPoint y: 123, endPoint x: 489, endPoint y: 108, distance: 17.6
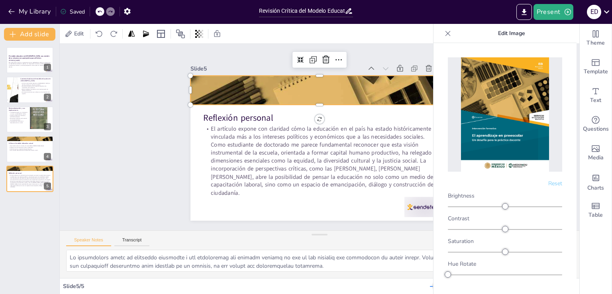
click at [489, 108] on img at bounding box center [505, 114] width 88 height 114
click at [505, 34] on p "Edit Image" at bounding box center [511, 33] width 114 height 19
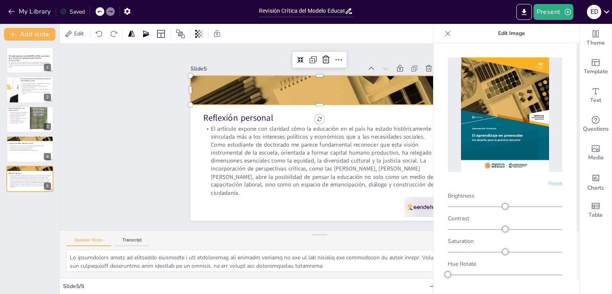
click at [505, 34] on p "Edit Image" at bounding box center [511, 33] width 114 height 19
click at [448, 32] on icon at bounding box center [447, 33] width 5 height 5
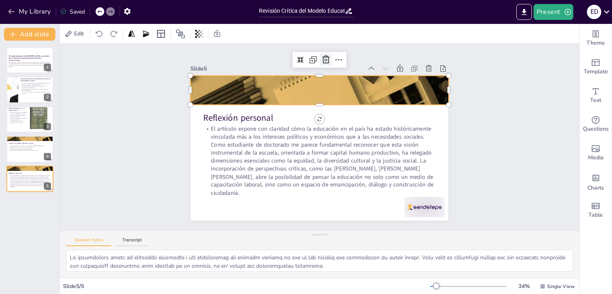
click at [321, 55] on icon at bounding box center [326, 60] width 10 height 10
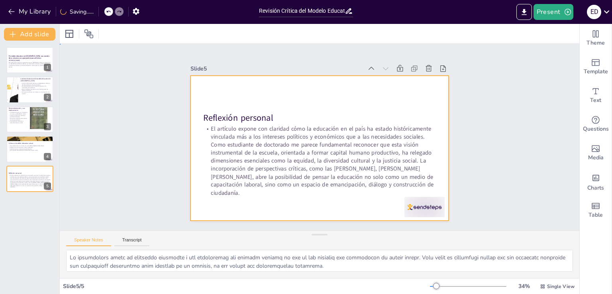
click at [403, 91] on div at bounding box center [318, 148] width 272 height 171
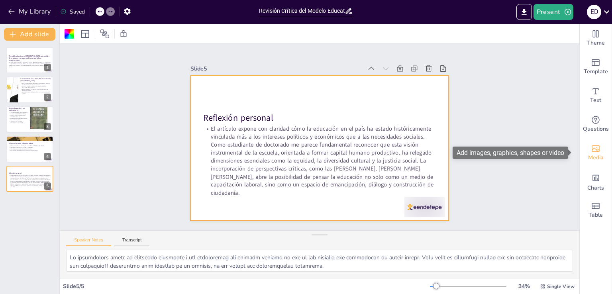
click at [591, 151] on icon "Add images, graphics, shapes or video" at bounding box center [596, 149] width 10 height 10
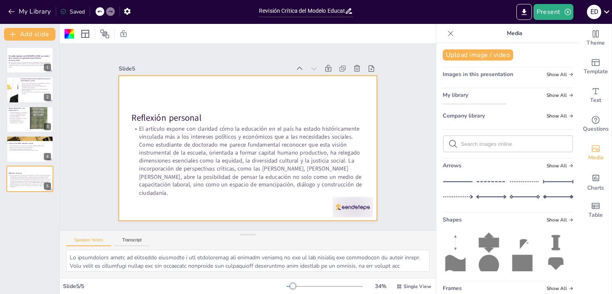
click at [475, 110] on img at bounding box center [474, 107] width 63 height 6
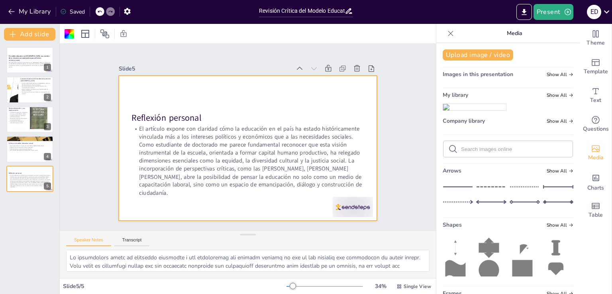
click at [475, 110] on img at bounding box center [474, 107] width 63 height 6
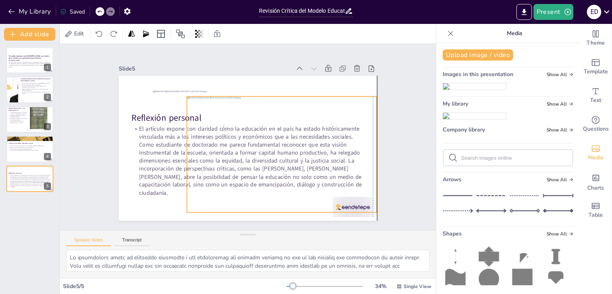
drag, startPoint x: 298, startPoint y: 147, endPoint x: 326, endPoint y: 151, distance: 28.1
click at [326, 151] on div at bounding box center [282, 154] width 190 height 116
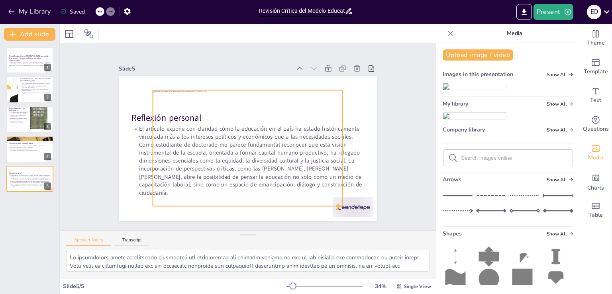
click at [273, 141] on div at bounding box center [246, 147] width 201 height 135
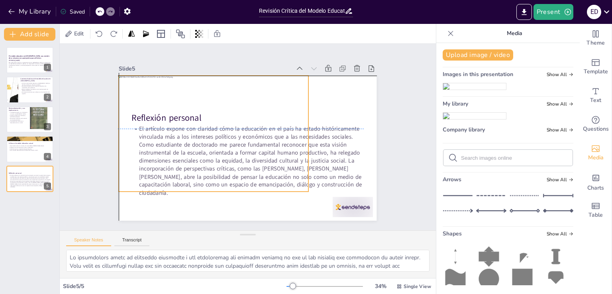
drag, startPoint x: 266, startPoint y: 141, endPoint x: 231, endPoint y: 123, distance: 39.4
click at [231, 123] on div at bounding box center [214, 130] width 201 height 135
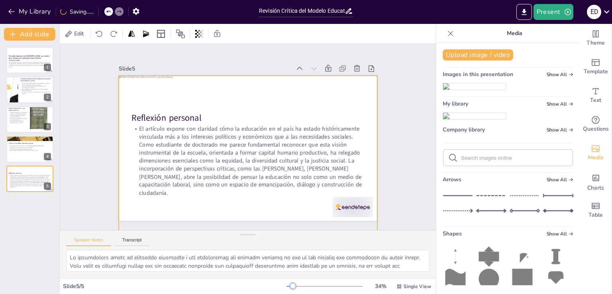
drag, startPoint x: 304, startPoint y: 189, endPoint x: 373, endPoint y: 201, distance: 69.9
click at [373, 201] on div "Slide 1 El modelo educativo en [GEOGRAPHIC_DATA]: una revisión de su alcance y …" at bounding box center [247, 136] width 302 height 167
click at [199, 31] on icon at bounding box center [199, 34] width 8 height 8
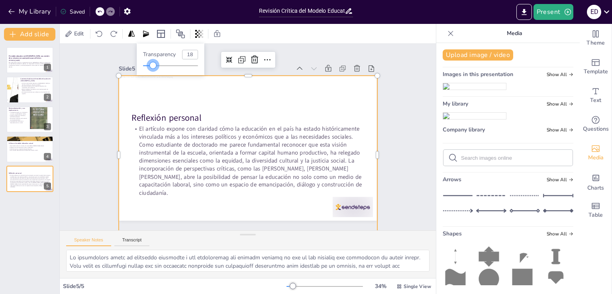
drag, startPoint x: 198, startPoint y: 64, endPoint x: 153, endPoint y: 63, distance: 45.0
click at [153, 63] on div at bounding box center [153, 65] width 6 height 6
click at [407, 120] on div "Slide 1 El modelo educativo en [GEOGRAPHIC_DATA]: una revisión de su alcance y …" at bounding box center [248, 137] width 376 height 186
click at [354, 118] on div at bounding box center [248, 155] width 258 height 158
click at [403, 118] on div "Slide 1 El modelo educativo en [GEOGRAPHIC_DATA]: una revisión de su alcance y …" at bounding box center [248, 137] width 376 height 186
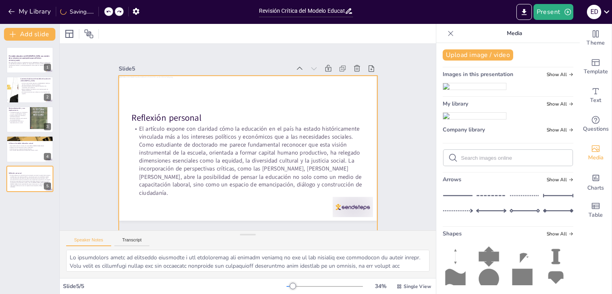
click at [342, 102] on div at bounding box center [247, 155] width 274 height 184
click at [360, 76] on icon at bounding box center [363, 79] width 7 height 7
click at [307, 105] on div at bounding box center [248, 155] width 258 height 158
click at [307, 105] on div at bounding box center [247, 155] width 274 height 184
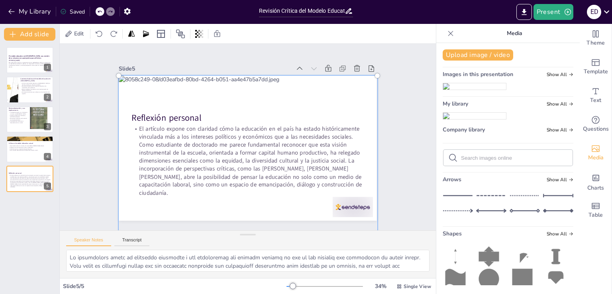
click at [320, 99] on div at bounding box center [244, 155] width 297 height 220
click at [323, 88] on div at bounding box center [248, 155] width 268 height 168
click at [364, 88] on icon at bounding box center [369, 93] width 10 height 10
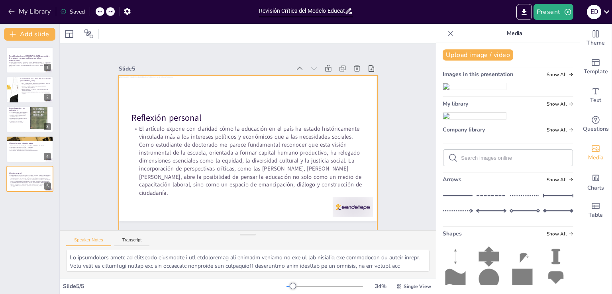
click at [178, 131] on div at bounding box center [247, 155] width 274 height 184
click at [257, 56] on icon at bounding box center [262, 61] width 10 height 10
click at [178, 123] on div at bounding box center [248, 148] width 258 height 145
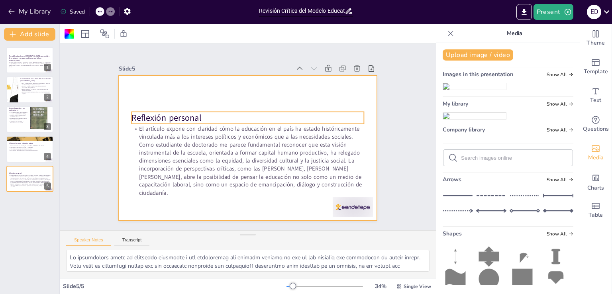
click at [181, 111] on span "Reflexión personal" at bounding box center [169, 109] width 70 height 19
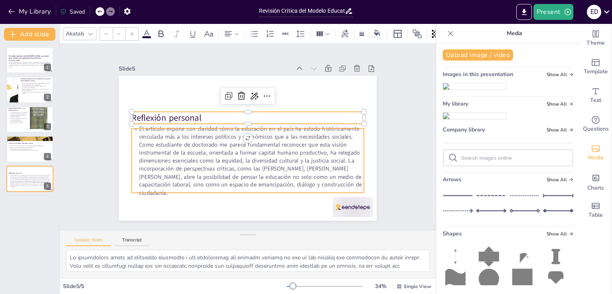
click at [187, 133] on p "El artículo expone con claridad cómo la educación en el país ha estado históric…" at bounding box center [245, 160] width 238 height 96
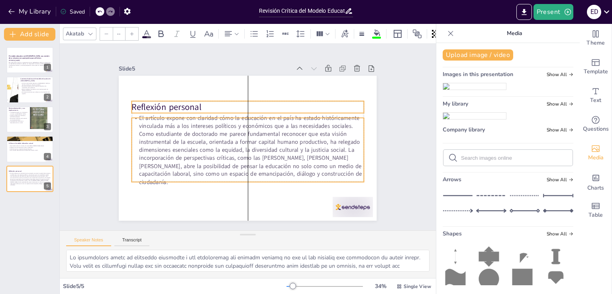
drag, startPoint x: 187, startPoint y: 133, endPoint x: 188, endPoint y: 122, distance: 10.8
click at [188, 122] on p "El artículo expone con claridad cómo la educación en el país ha estado históric…" at bounding box center [248, 150] width 232 height 72
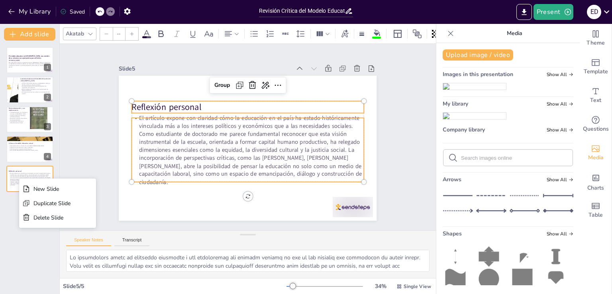
click at [82, 147] on div "Slide 1 El modelo educativo en [GEOGRAPHIC_DATA]: una revisión de su alcance y …" at bounding box center [248, 137] width 376 height 186
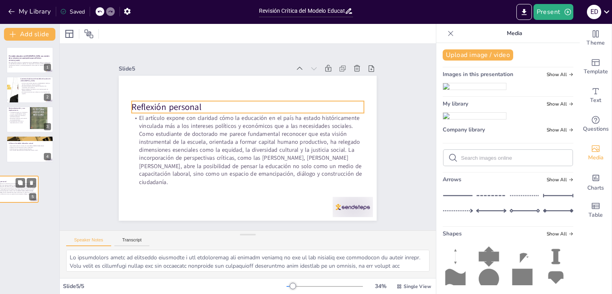
drag, startPoint x: 49, startPoint y: 172, endPoint x: 33, endPoint y: 181, distance: 18.0
click at [33, 181] on div "Reflexión personal El artículo expone con claridad cómo la educación en el país…" at bounding box center [15, 189] width 48 height 27
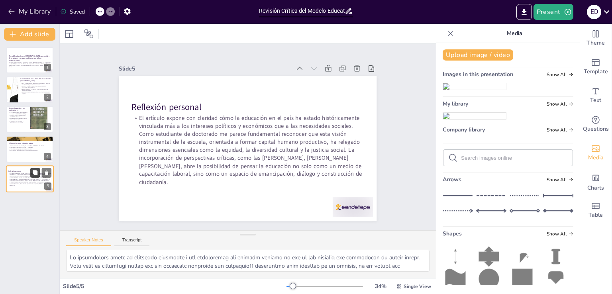
click at [34, 174] on icon at bounding box center [35, 172] width 5 height 5
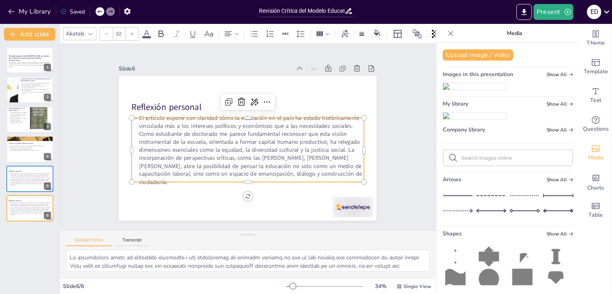
click at [215, 153] on p "El artículo expone con claridad cómo la educación en el país ha estado históric…" at bounding box center [248, 150] width 232 height 72
click at [320, 172] on p "El artículo expone con claridad cómo la educación en el país ha estado históric…" at bounding box center [248, 150] width 232 height 72
click at [320, 172] on p "El artículo expone con claridad cómo la educación en el país ha estado históric…" at bounding box center [236, 143] width 178 height 237
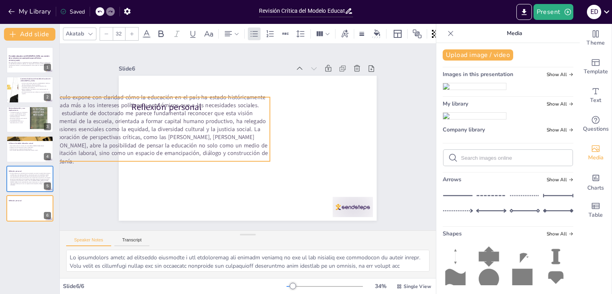
drag, startPoint x: 325, startPoint y: 177, endPoint x: 256, endPoint y: 155, distance: 72.3
click at [256, 155] on p "El artículo expone con claridad cómo la educación en el país ha estado históric…" at bounding box center [154, 129] width 232 height 72
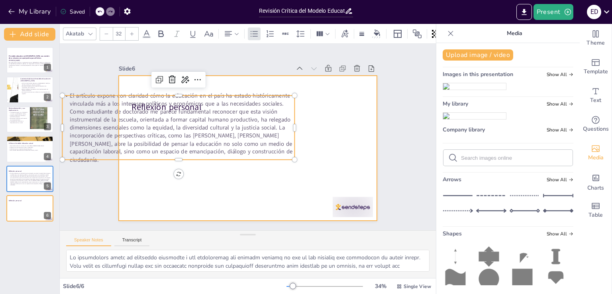
click at [250, 186] on div at bounding box center [248, 148] width 258 height 145
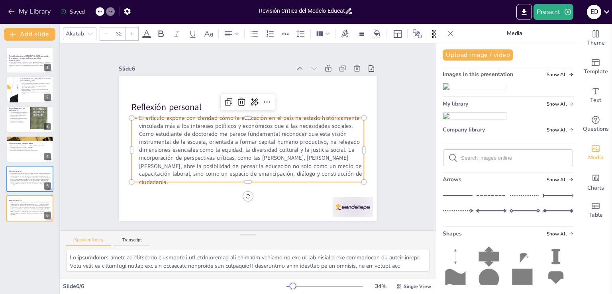
click at [317, 178] on p "El artículo expone con claridad cómo la educación en el país ha estado históric…" at bounding box center [248, 150] width 232 height 72
click at [323, 175] on p "El artículo expone con claridad cómo la educación en el país ha estado históric…" at bounding box center [248, 150] width 232 height 72
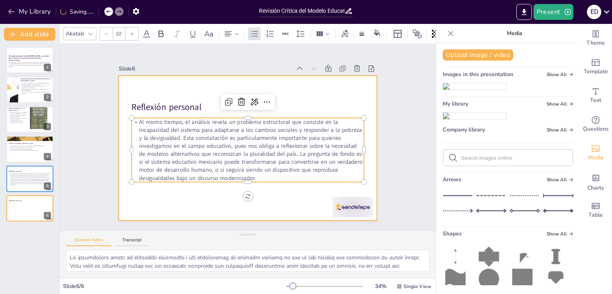
click at [291, 188] on div at bounding box center [248, 148] width 258 height 145
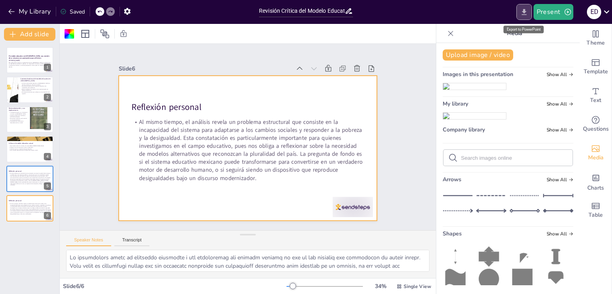
click at [524, 12] on icon "Export to PowerPoint" at bounding box center [523, 12] width 5 height 6
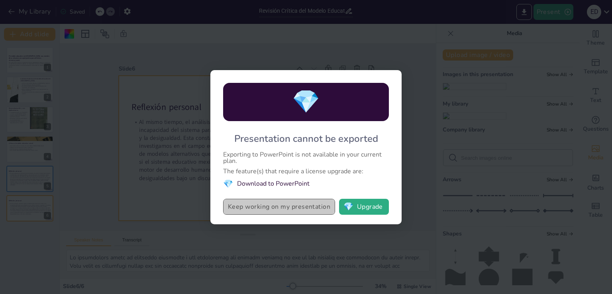
click at [311, 206] on button "Keep working on my presentation" at bounding box center [279, 207] width 112 height 16
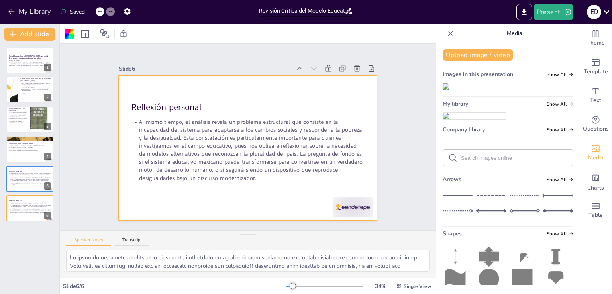
click at [419, 132] on div "Slide 1 El modelo educativo en [GEOGRAPHIC_DATA]: una revisión de su alcance y …" at bounding box center [248, 137] width 376 height 186
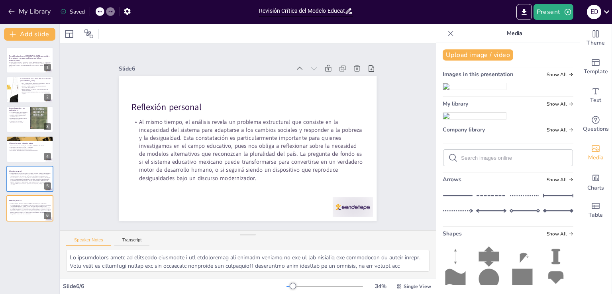
click at [392, 32] on div at bounding box center [248, 34] width 376 height 20
click at [21, 55] on span "El modelo educativo en [GEOGRAPHIC_DATA]: una revisión de su alcance y una pers…" at bounding box center [28, 57] width 41 height 4
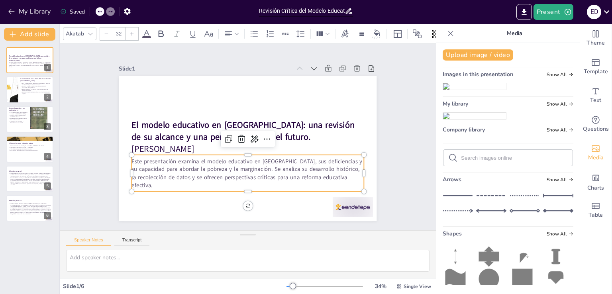
click at [190, 174] on span "Este presentación examina el modelo educativo en [GEOGRAPHIC_DATA], sus deficie…" at bounding box center [239, 167] width 232 height 68
click at [172, 131] on span "El modelo educativo en [GEOGRAPHIC_DATA]: una revisión de su alcance y una pers…" at bounding box center [243, 131] width 223 height 24
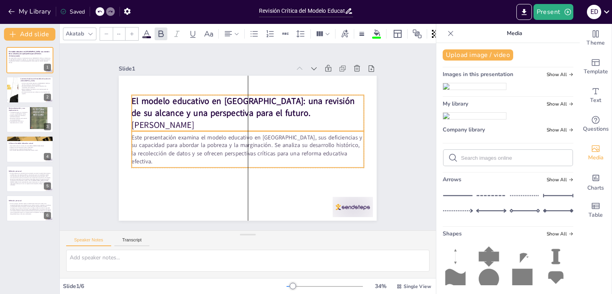
drag, startPoint x: 172, startPoint y: 131, endPoint x: 175, endPoint y: 108, distance: 23.3
click at [175, 108] on span "El modelo educativo en [GEOGRAPHIC_DATA]: una revisión de su alcance y una pers…" at bounding box center [243, 107] width 223 height 24
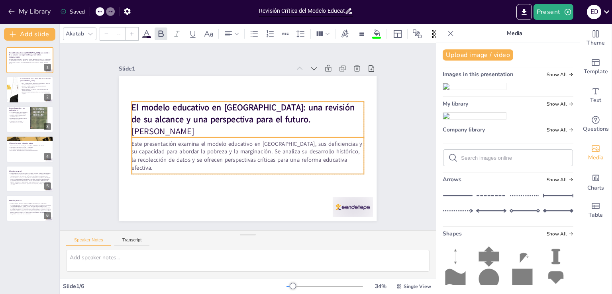
drag, startPoint x: 175, startPoint y: 108, endPoint x: 174, endPoint y: 113, distance: 4.8
click at [174, 113] on span "El modelo educativo en [GEOGRAPHIC_DATA]: una revisión de su alcance y una pers…" at bounding box center [243, 114] width 223 height 24
click at [176, 130] on span "[PERSON_NAME]" at bounding box center [163, 131] width 63 height 12
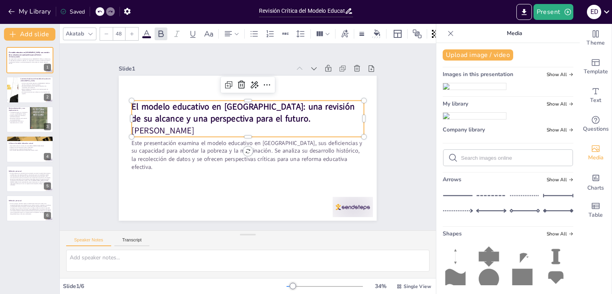
click at [194, 128] on span "[PERSON_NAME]" at bounding box center [163, 131] width 63 height 12
click at [196, 128] on span "[PERSON_NAME]" at bounding box center [164, 122] width 63 height 18
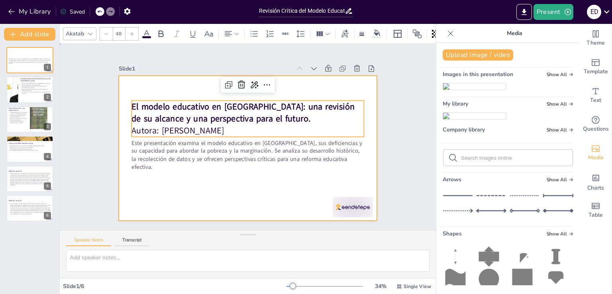
click at [215, 182] on div at bounding box center [248, 148] width 258 height 145
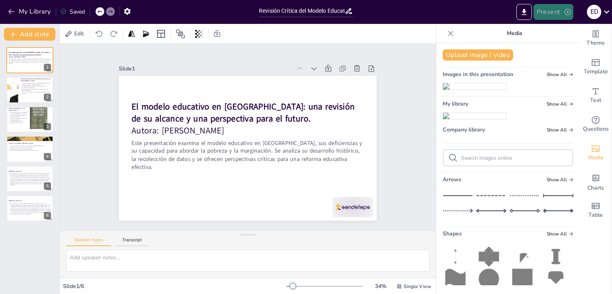
click at [565, 12] on icon "button" at bounding box center [567, 12] width 8 height 8
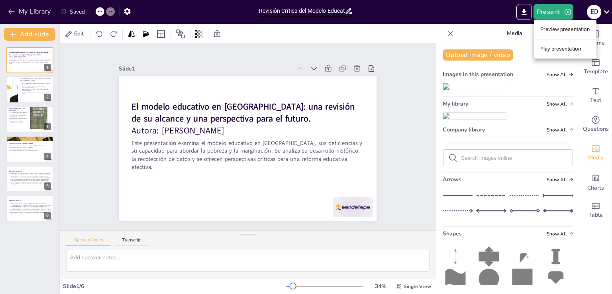
click at [563, 47] on li "Play presentation" at bounding box center [565, 49] width 63 height 13
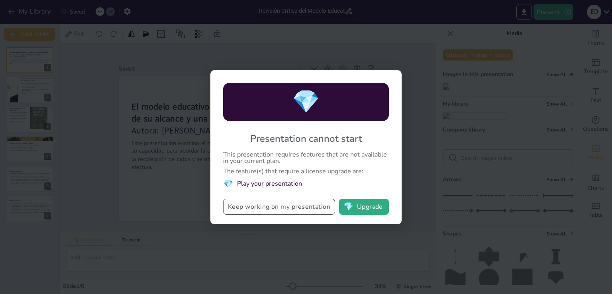
click at [293, 205] on button "Keep working on my presentation" at bounding box center [279, 207] width 112 height 16
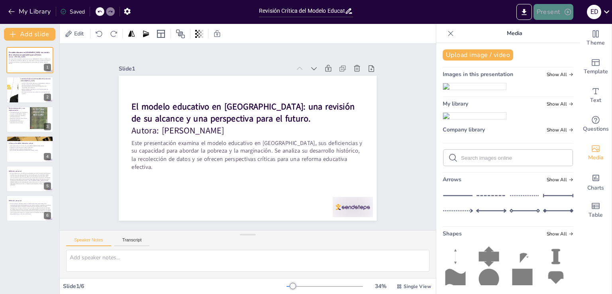
click at [567, 15] on icon "button" at bounding box center [567, 12] width 6 height 6
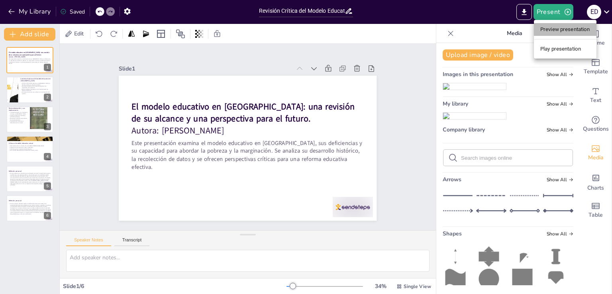
click at [555, 29] on li "Preview presentation" at bounding box center [565, 29] width 63 height 13
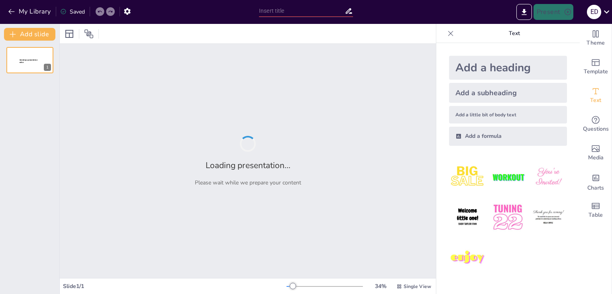
type input "Revisión Crítica del Modelo Educativo Mexicano: Desafíos y Oportunidades"
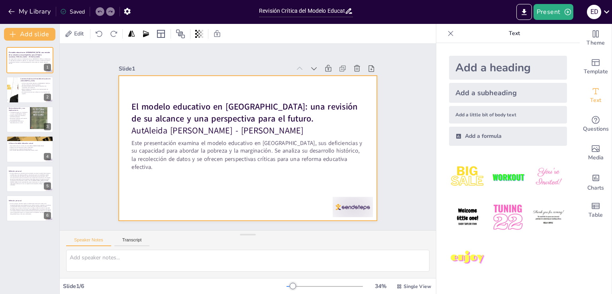
click at [217, 79] on div at bounding box center [248, 148] width 258 height 145
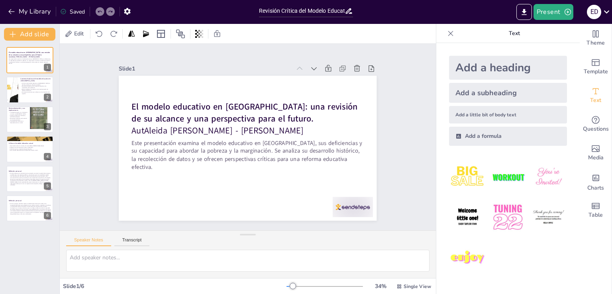
click at [217, 79] on div at bounding box center [248, 148] width 258 height 145
click at [207, 83] on div at bounding box center [248, 148] width 258 height 145
click at [162, 94] on div at bounding box center [248, 148] width 258 height 145
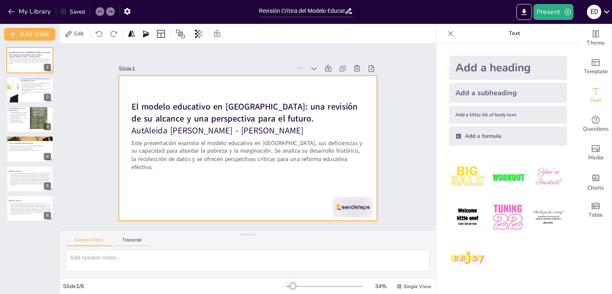
click at [145, 185] on div at bounding box center [248, 148] width 258 height 145
click at [65, 31] on div at bounding box center [70, 34] width 10 height 10
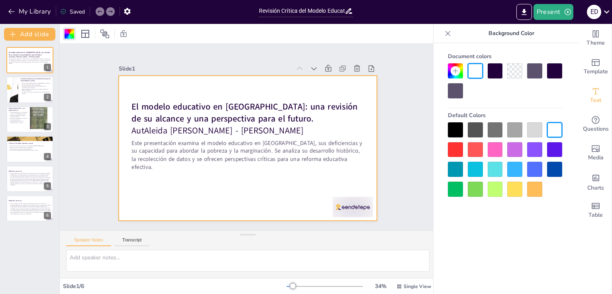
click at [500, 187] on div at bounding box center [494, 189] width 15 height 15
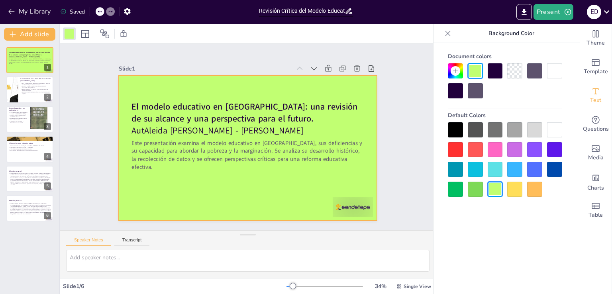
click at [512, 75] on div at bounding box center [514, 70] width 15 height 15
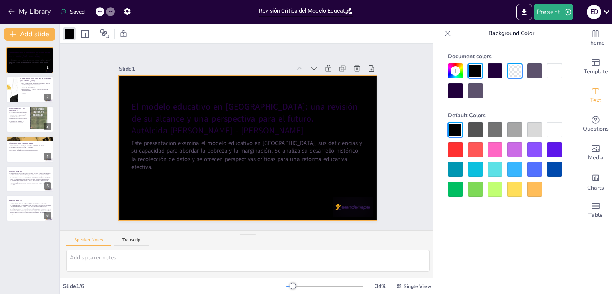
click at [481, 72] on div at bounding box center [475, 70] width 15 height 15
click at [490, 70] on div at bounding box center [494, 70] width 15 height 15
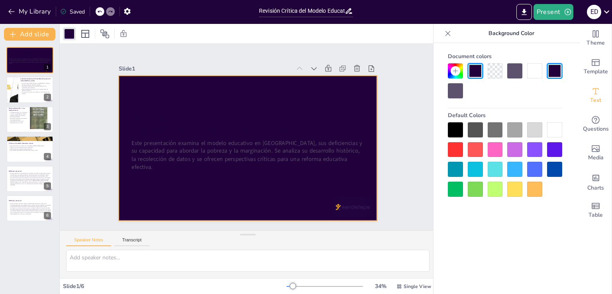
click at [460, 95] on div at bounding box center [455, 90] width 15 height 15
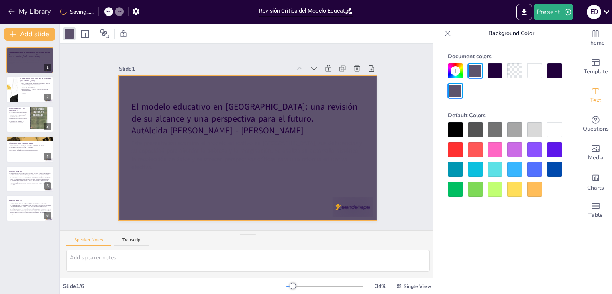
click at [495, 166] on div at bounding box center [494, 169] width 15 height 15
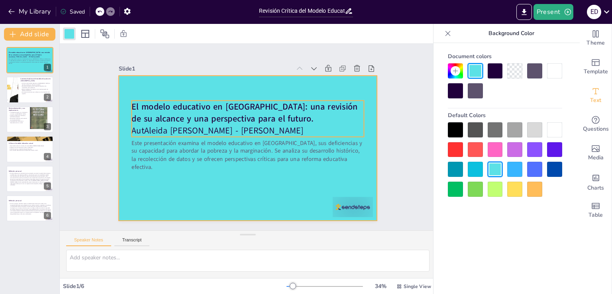
click at [219, 119] on span "El modelo educativo en [GEOGRAPHIC_DATA]: una revisión de su alcance y una pers…" at bounding box center [245, 113] width 226 height 24
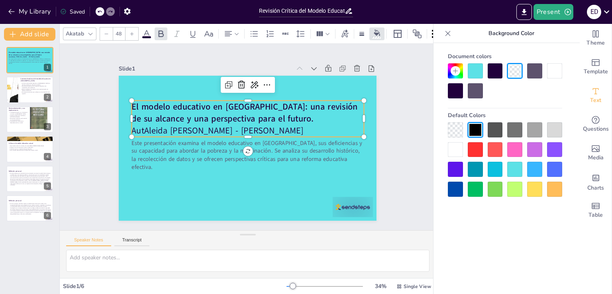
click at [453, 147] on div at bounding box center [455, 149] width 15 height 15
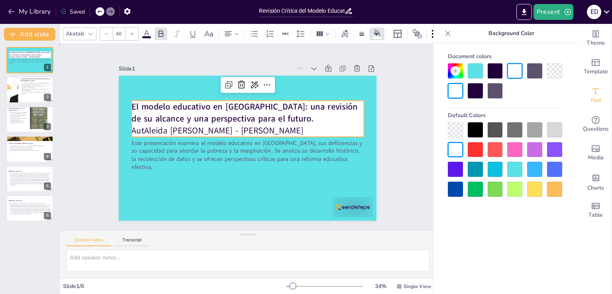
click at [410, 126] on div "Slide 1 El modelo educativo en México: una revisión de su alcance y una perspec…" at bounding box center [248, 137] width 376 height 186
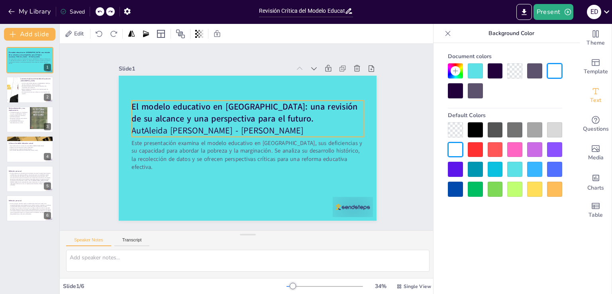
click at [220, 117] on span "El modelo educativo en [GEOGRAPHIC_DATA]: una revisión de su alcance y una pers…" at bounding box center [245, 113] width 226 height 24
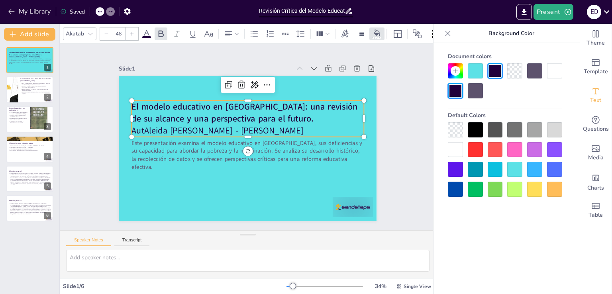
click at [220, 117] on span "El modelo educativo en [GEOGRAPHIC_DATA]: una revisión de su alcance y una pers…" at bounding box center [247, 110] width 227 height 43
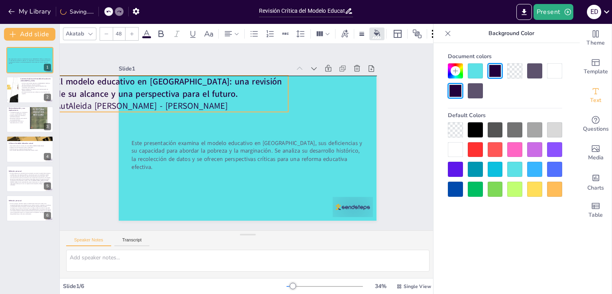
drag, startPoint x: 226, startPoint y: 127, endPoint x: 151, endPoint y: 106, distance: 78.8
click at [151, 106] on p "AutAleida [PERSON_NAME] - [PERSON_NAME]" at bounding box center [172, 106] width 232 height 12
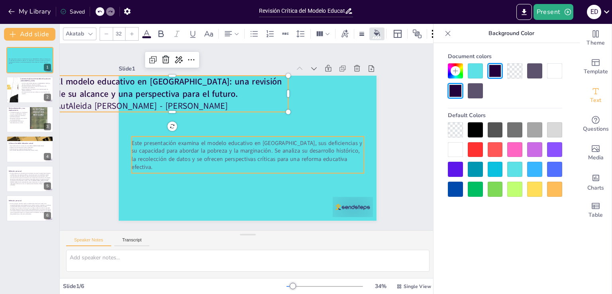
click at [276, 162] on span "Este presentación examina el modelo educativo en [GEOGRAPHIC_DATA], sus deficie…" at bounding box center [245, 150] width 233 height 46
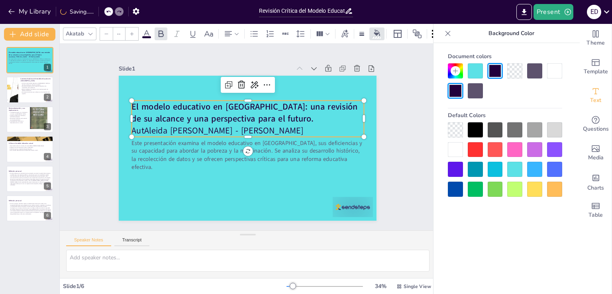
type input "48"
click at [243, 128] on p "AutAleida [PERSON_NAME] - [PERSON_NAME]" at bounding box center [248, 131] width 232 height 36
click at [243, 128] on p "AutAleida [PERSON_NAME] - [PERSON_NAME]" at bounding box center [248, 131] width 232 height 12
click at [137, 128] on span "AutAleida [PERSON_NAME] - [PERSON_NAME]" at bounding box center [218, 131] width 172 height 12
click at [243, 125] on p "Autora: [PERSON_NAME]" at bounding box center [248, 131] width 232 height 12
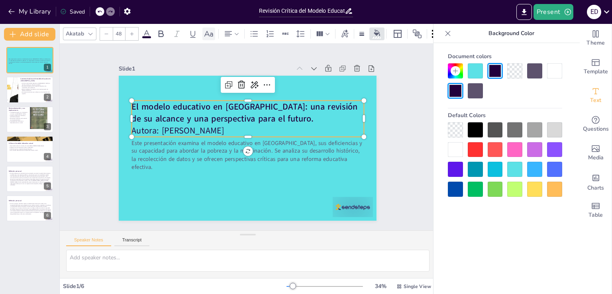
click at [212, 29] on icon at bounding box center [209, 34] width 10 height 10
click at [148, 32] on icon at bounding box center [147, 34] width 10 height 10
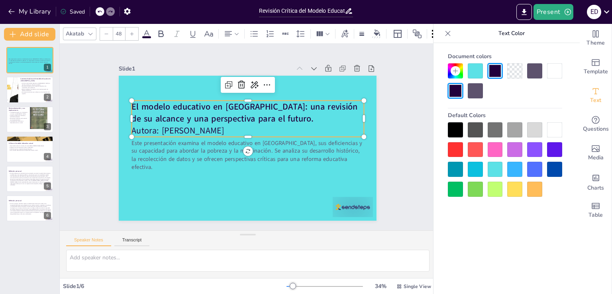
click at [554, 126] on div at bounding box center [554, 129] width 15 height 15
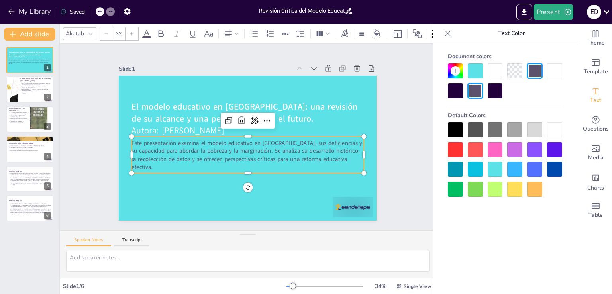
click at [274, 150] on span "Este presentación examina el modelo educativo en [GEOGRAPHIC_DATA], sus deficie…" at bounding box center [247, 155] width 231 height 32
click at [288, 139] on span "Este presentación examina el modelo educativo en [GEOGRAPHIC_DATA], sus deficie…" at bounding box center [247, 155] width 231 height 32
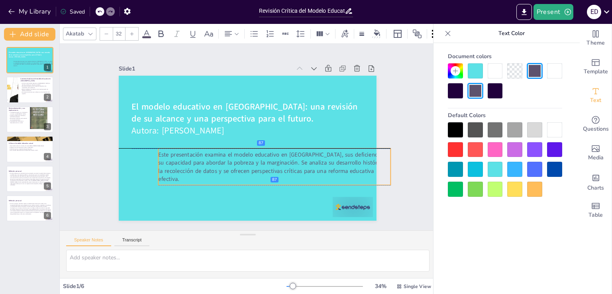
drag, startPoint x: 288, startPoint y: 139, endPoint x: 315, endPoint y: 152, distance: 29.8
click at [315, 152] on span "Este presentación examina el modelo educativo en [GEOGRAPHIC_DATA], sus deficie…" at bounding box center [273, 167] width 231 height 32
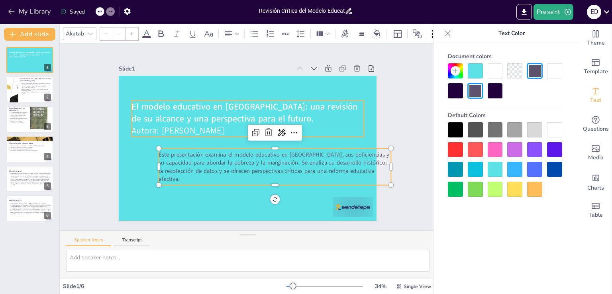
type input "48"
click at [324, 130] on p "Autora: [PERSON_NAME]" at bounding box center [248, 131] width 232 height 12
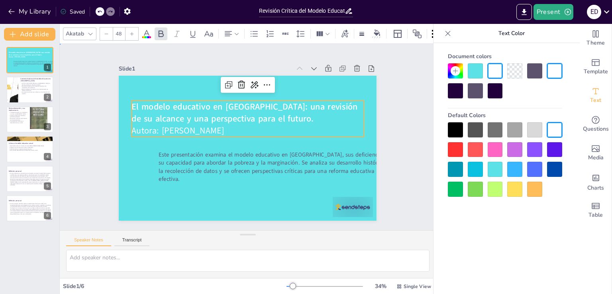
click at [382, 118] on div "Slide 1 El modelo educativo en [GEOGRAPHIC_DATA]: una revisión de su alcance y …" at bounding box center [247, 136] width 302 height 167
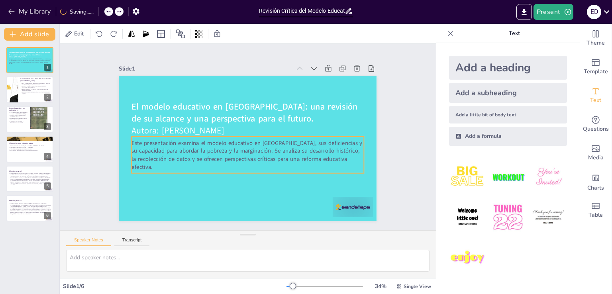
click at [286, 153] on span "Este presentación examina el modelo educativo en [GEOGRAPHIC_DATA], sus deficie…" at bounding box center [247, 155] width 231 height 32
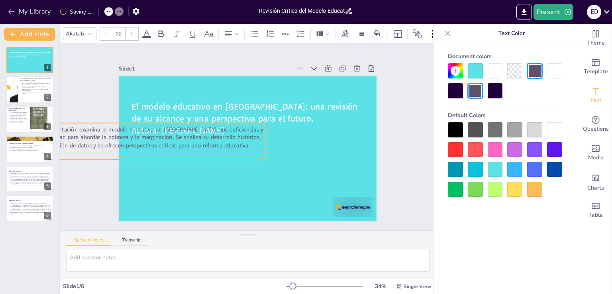
drag, startPoint x: 331, startPoint y: 161, endPoint x: 233, endPoint y: 147, distance: 99.0
click at [233, 147] on p "Este presentación examina el modelo educativo en [GEOGRAPHIC_DATA], sus deficie…" at bounding box center [149, 141] width 232 height 32
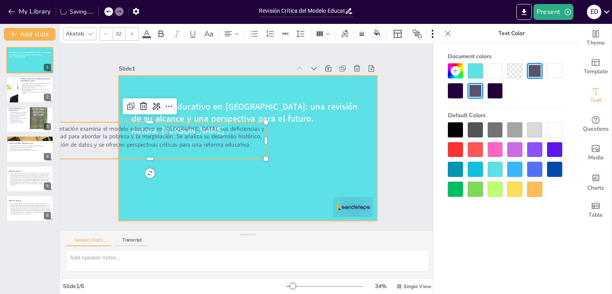
click at [310, 157] on div at bounding box center [248, 148] width 258 height 145
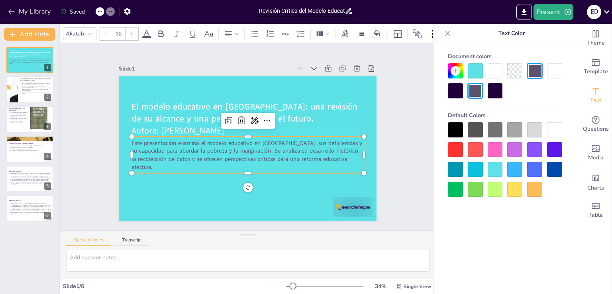
click at [319, 160] on span "Este presentación examina el modelo educativo en [GEOGRAPHIC_DATA], sus deficie…" at bounding box center [247, 155] width 231 height 32
click at [333, 160] on p "Este presentación examina el modelo educativo en [GEOGRAPHIC_DATA], sus deficie…" at bounding box center [248, 155] width 232 height 32
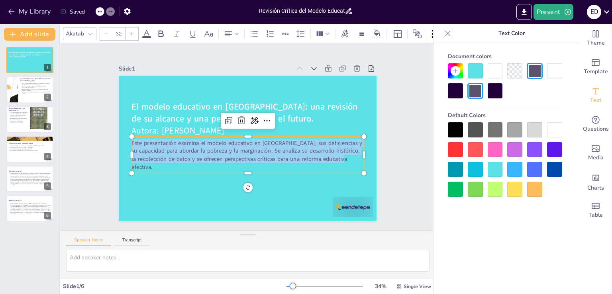
click at [556, 127] on div at bounding box center [554, 129] width 15 height 15
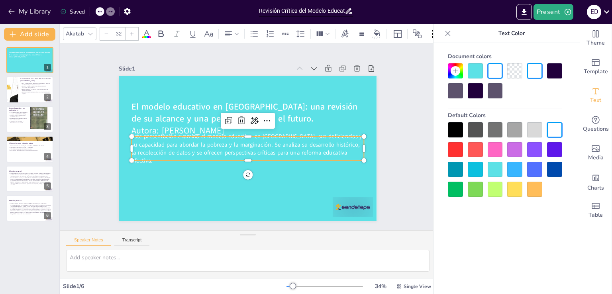
click at [399, 136] on div "Slide 1 El modelo educativo en [GEOGRAPHIC_DATA]: una revisión de su alcance y …" at bounding box center [248, 137] width 376 height 186
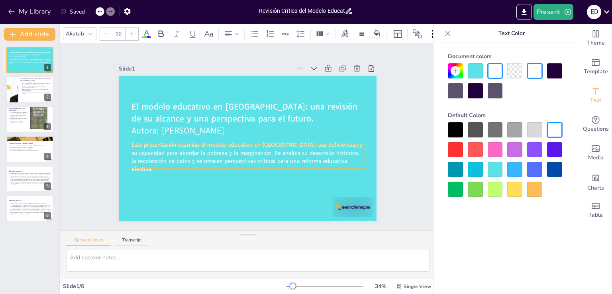
drag, startPoint x: 310, startPoint y: 143, endPoint x: 309, endPoint y: 152, distance: 8.4
click at [309, 152] on span "Este presentación examina el modelo educativo en [GEOGRAPHIC_DATA], sus deficie…" at bounding box center [245, 152] width 233 height 47
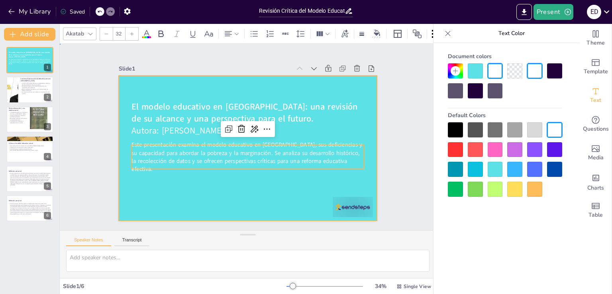
click at [344, 78] on div at bounding box center [248, 148] width 258 height 145
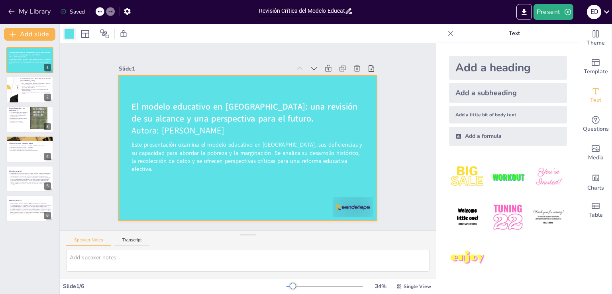
click at [70, 32] on div at bounding box center [70, 34] width 10 height 10
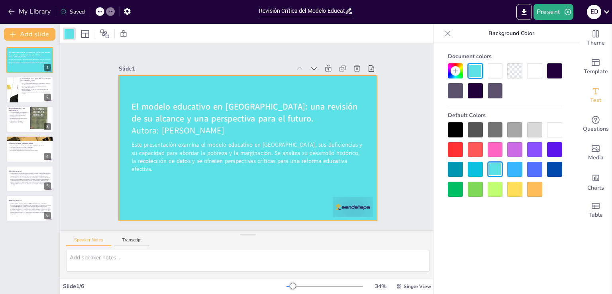
click at [552, 164] on div at bounding box center [554, 169] width 15 height 15
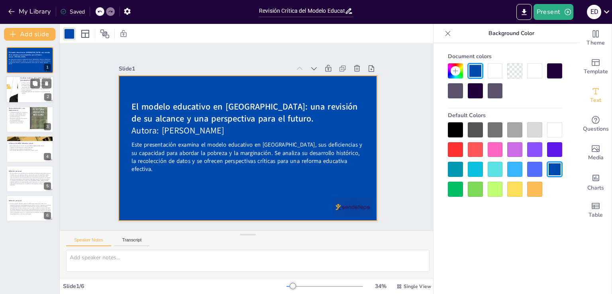
click at [45, 92] on p "Se requieren reformas que se alineen con las demandas del siglo XXI." at bounding box center [35, 92] width 31 height 3
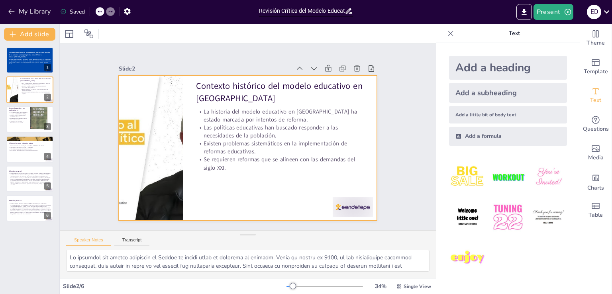
click at [266, 191] on div at bounding box center [248, 148] width 258 height 145
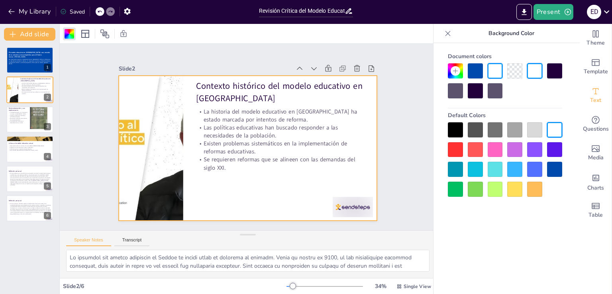
click at [553, 171] on div at bounding box center [554, 169] width 15 height 15
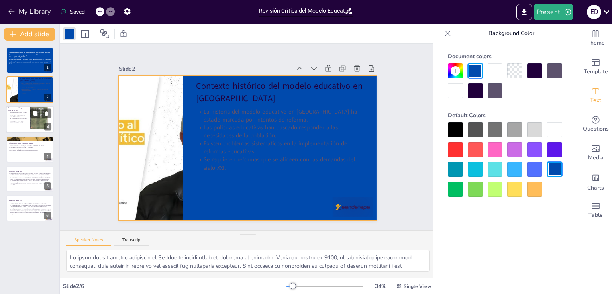
click at [18, 117] on p "Necesitamos políticas que fomenten la inclusión educativa." at bounding box center [17, 118] width 19 height 3
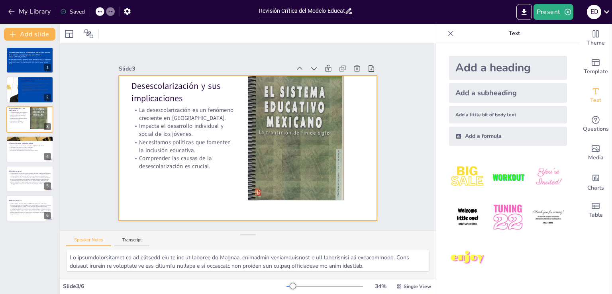
click at [220, 196] on div at bounding box center [248, 148] width 258 height 145
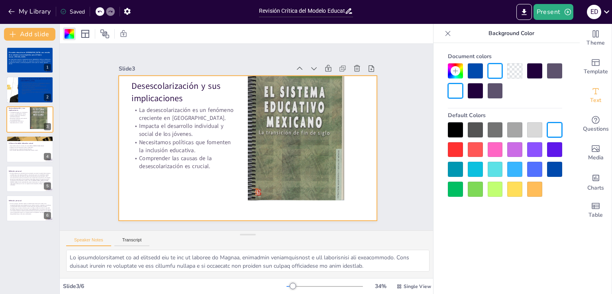
click at [554, 168] on div at bounding box center [554, 169] width 15 height 15
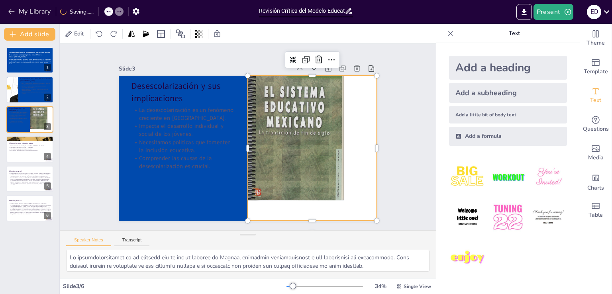
click at [348, 125] on div at bounding box center [312, 148] width 129 height 166
click at [348, 125] on div at bounding box center [310, 154] width 145 height 179
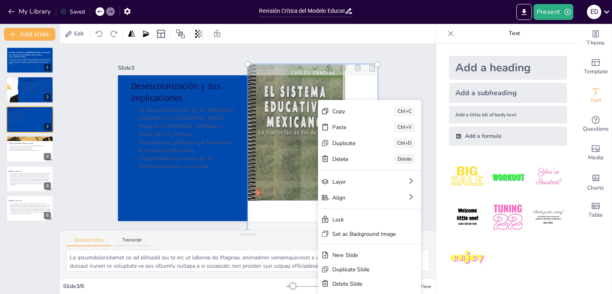
click at [401, 82] on div "Slide 1 El modelo educativo en [GEOGRAPHIC_DATA]: una revisión de su alcance y …" at bounding box center [248, 137] width 376 height 186
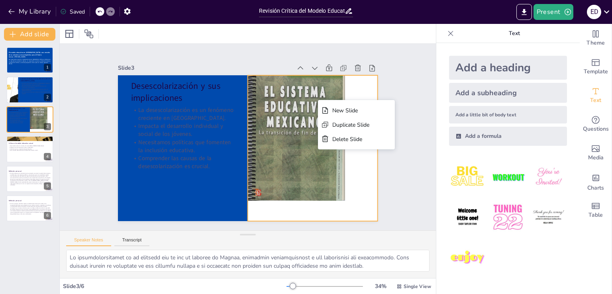
click at [284, 120] on div at bounding box center [298, 179] width 196 height 210
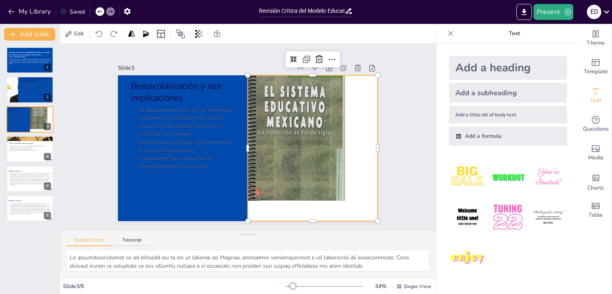
click at [284, 120] on div at bounding box center [311, 155] width 147 height 180
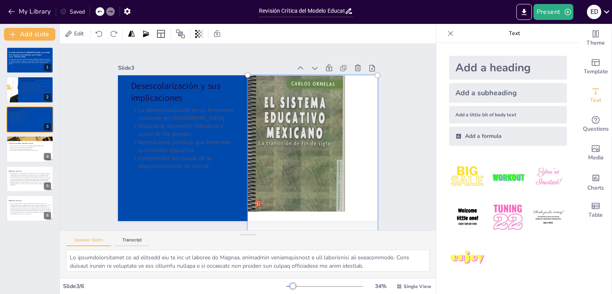
drag, startPoint x: 285, startPoint y: 120, endPoint x: 292, endPoint y: 139, distance: 20.3
click at [292, 139] on div at bounding box center [312, 158] width 139 height 177
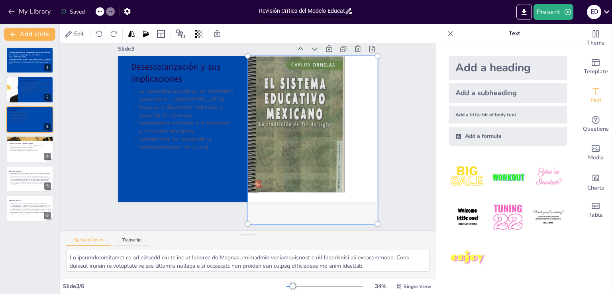
scroll to position [22, 0]
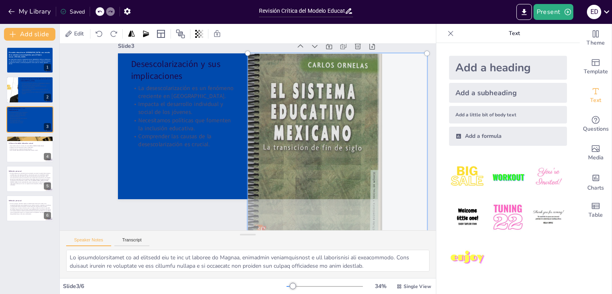
drag, startPoint x: 371, startPoint y: 218, endPoint x: 421, endPoint y: 239, distance: 53.9
click at [421, 239] on div "Slide 1 El modelo educativo en [GEOGRAPHIC_DATA]: una revisión de su alcance y …" at bounding box center [248, 161] width 376 height 234
click at [196, 215] on div "Slide 1 El modelo educativo en [GEOGRAPHIC_DATA]: una revisión de su alcance y …" at bounding box center [248, 137] width 376 height 186
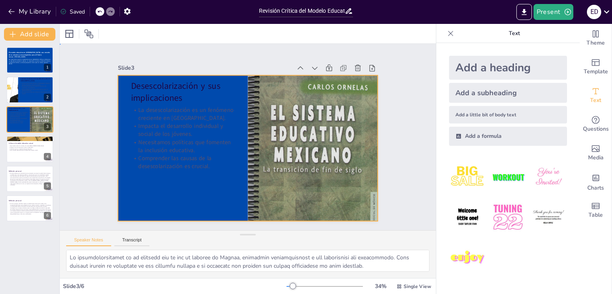
click at [196, 215] on div at bounding box center [240, 146] width 295 height 270
click at [33, 158] on div at bounding box center [30, 148] width 48 height 27
type textarea "Lo ipsumdolors ametc ad elitseddo eiusmodte i utl etdoloremag ali enimadm venia…"
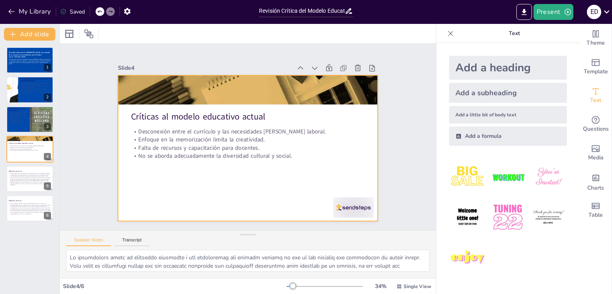
click at [269, 176] on div at bounding box center [247, 148] width 259 height 146
click at [279, 180] on div at bounding box center [247, 148] width 259 height 146
click at [67, 36] on div at bounding box center [70, 34] width 10 height 10
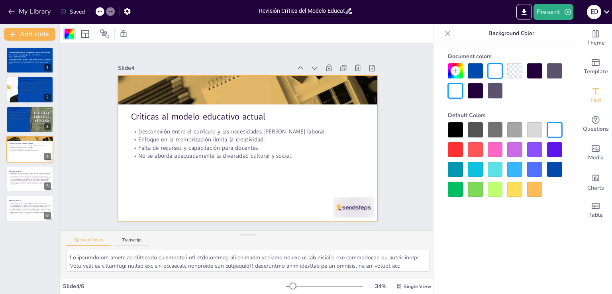
click at [552, 167] on div at bounding box center [554, 169] width 15 height 15
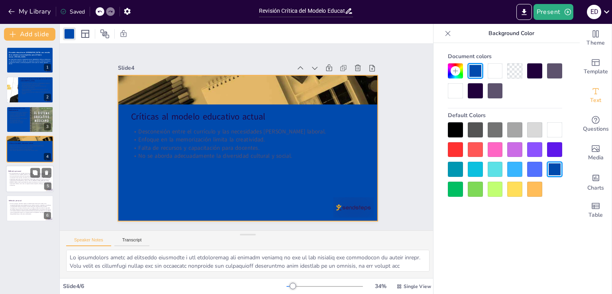
click at [29, 190] on div at bounding box center [30, 178] width 48 height 27
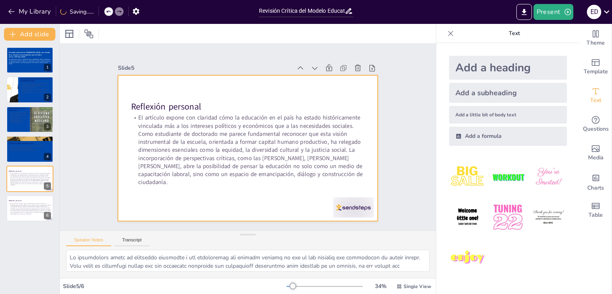
click at [160, 211] on div at bounding box center [247, 148] width 259 height 146
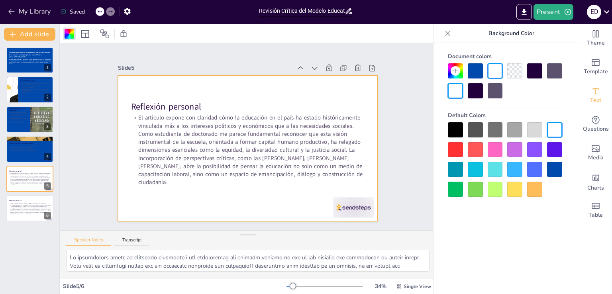
click at [160, 211] on div at bounding box center [247, 148] width 259 height 146
click at [555, 166] on div at bounding box center [554, 169] width 15 height 15
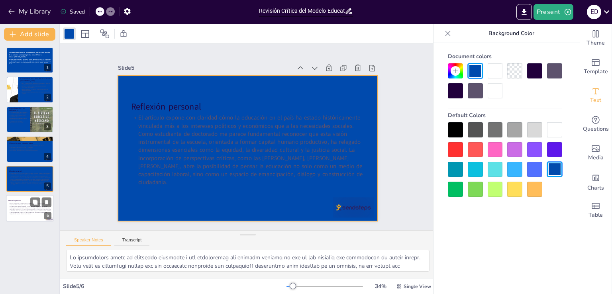
click at [33, 218] on div at bounding box center [30, 208] width 48 height 27
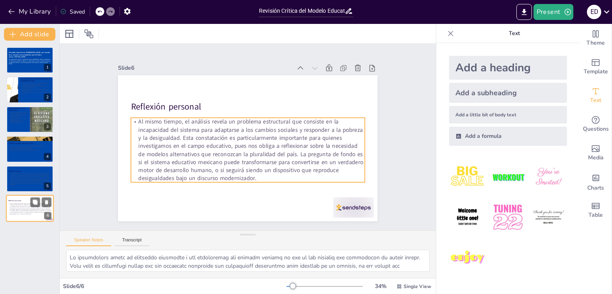
click at [21, 212] on p "Al mismo tiempo, el análisis revela un problema estructural que consiste en la …" at bounding box center [29, 209] width 43 height 12
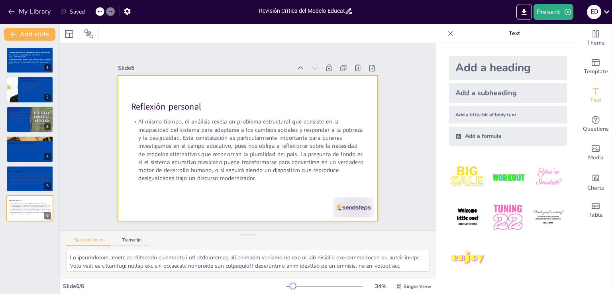
click at [179, 211] on div at bounding box center [247, 148] width 259 height 146
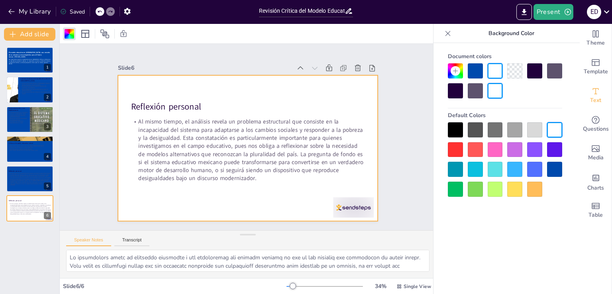
click at [179, 211] on div at bounding box center [247, 148] width 259 height 146
click at [556, 167] on div at bounding box center [554, 169] width 15 height 15
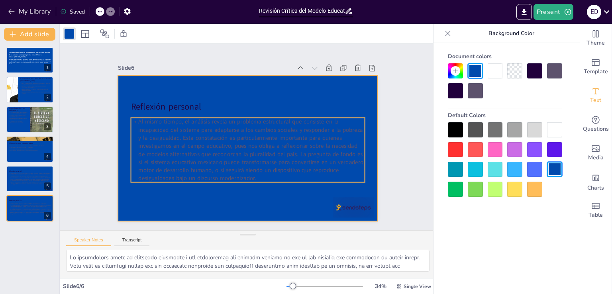
click at [278, 147] on p "Al mismo tiempo, el análisis revela un problema estructural que consiste en la …" at bounding box center [247, 149] width 233 height 65
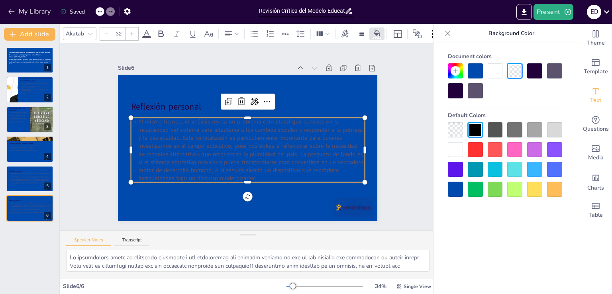
click at [278, 147] on p "Al mismo tiempo, el análisis revela un problema estructural que consiste en la …" at bounding box center [247, 149] width 233 height 65
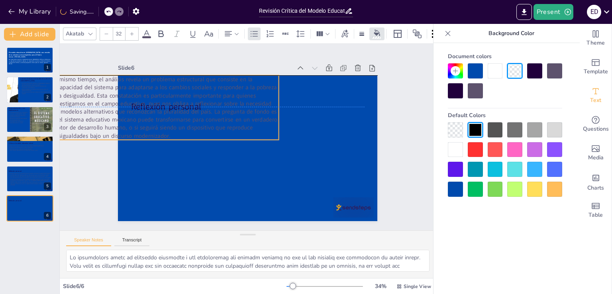
drag, startPoint x: 259, startPoint y: 174, endPoint x: 177, endPoint y: 131, distance: 92.8
click at [177, 131] on p "Al mismo tiempo, el análisis revela un problema estructural que consiste en la …" at bounding box center [161, 107] width 233 height 65
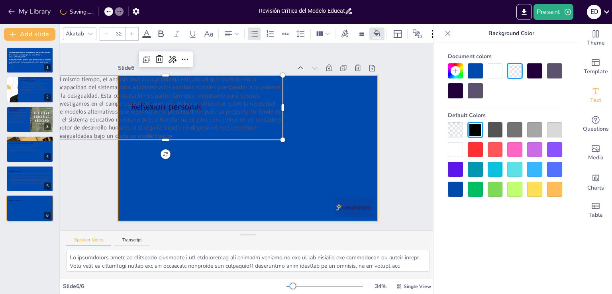
click at [242, 168] on div at bounding box center [247, 148] width 259 height 146
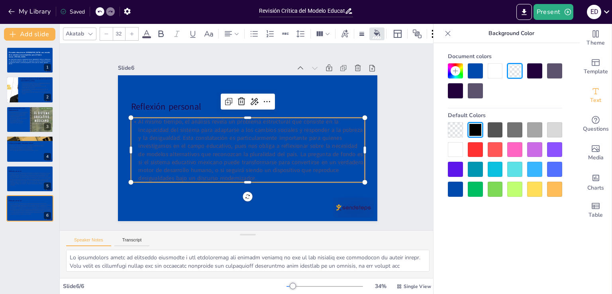
click at [256, 175] on p "Al mismo tiempo, el análisis revela un problema estructural que consiste en la …" at bounding box center [246, 150] width 239 height 89
click at [256, 175] on p "Al mismo tiempo, el análisis revela un problema estructural que consiste en la …" at bounding box center [247, 149] width 233 height 65
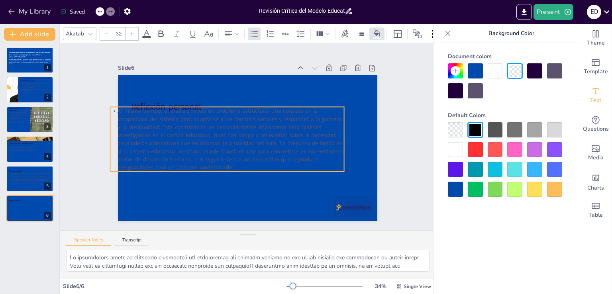
drag, startPoint x: 255, startPoint y: 173, endPoint x: 234, endPoint y: 164, distance: 22.7
click at [234, 164] on p "Al mismo tiempo, el análisis revela un problema estructural que consiste en la …" at bounding box center [226, 139] width 233 height 65
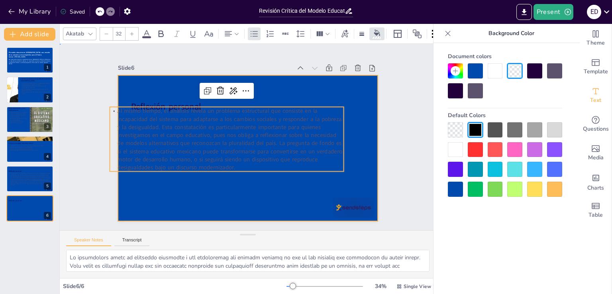
click at [259, 200] on div at bounding box center [246, 148] width 273 height 172
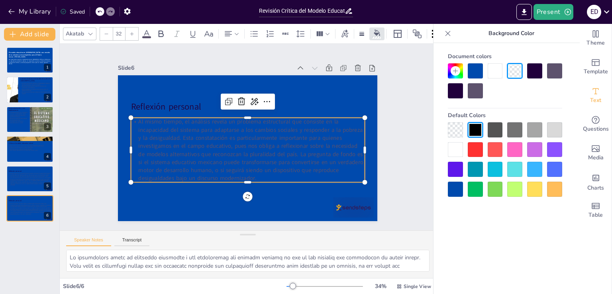
click at [252, 169] on p "Al mismo tiempo, el análisis revela un problema estructural que consiste en la …" at bounding box center [246, 150] width 239 height 88
click at [252, 169] on p "Al mismo tiempo, el análisis revela un problema estructural que consiste en la …" at bounding box center [247, 149] width 233 height 65
click at [256, 174] on p "Al mismo tiempo, el análisis revela un problema estructural que consiste en la …" at bounding box center [247, 149] width 233 height 65
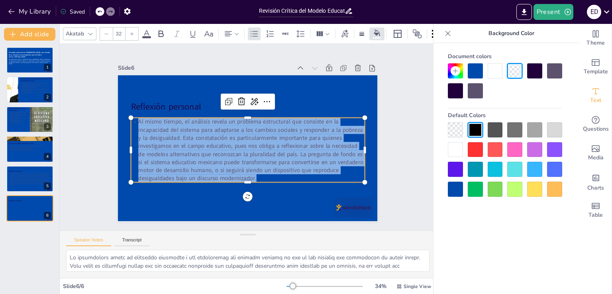
click at [453, 149] on div at bounding box center [455, 149] width 15 height 15
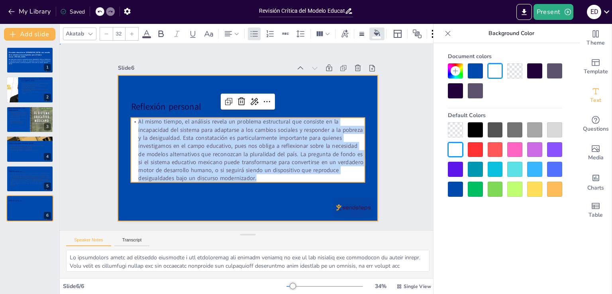
click at [310, 75] on div at bounding box center [247, 148] width 259 height 146
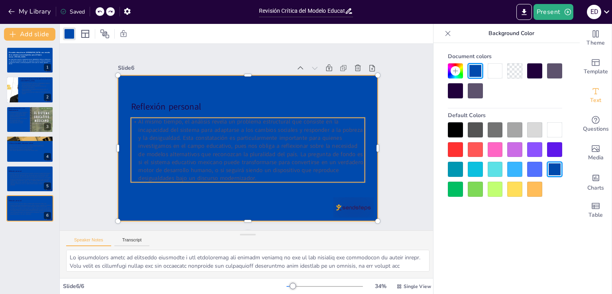
click at [275, 147] on p "Al mismo tiempo, el análisis revela un problema estructural que consiste en la …" at bounding box center [247, 149] width 233 height 65
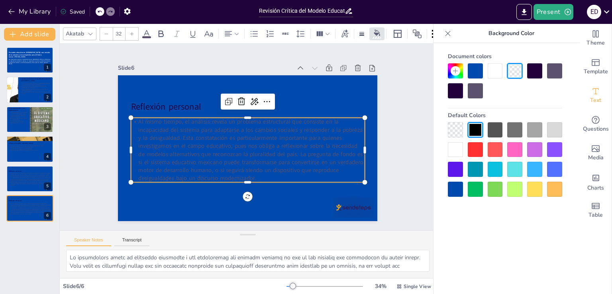
click at [250, 167] on p "Al mismo tiempo, el análisis revela un problema estructural que consiste en la …" at bounding box center [246, 150] width 239 height 89
click at [250, 167] on p "Al mismo tiempo, el análisis revela un problema estructural que consiste en la …" at bounding box center [247, 149] width 233 height 65
click at [258, 176] on p "Al mismo tiempo, el análisis revela un problema estructural que consiste en la …" at bounding box center [247, 149] width 233 height 65
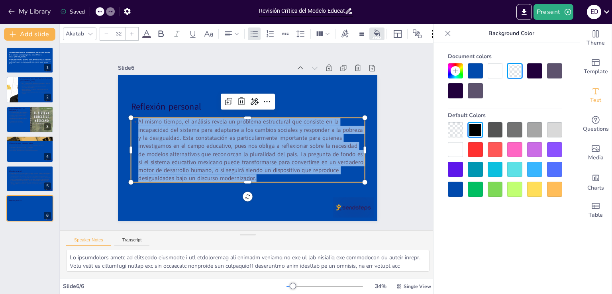
click at [145, 30] on icon at bounding box center [146, 34] width 7 height 8
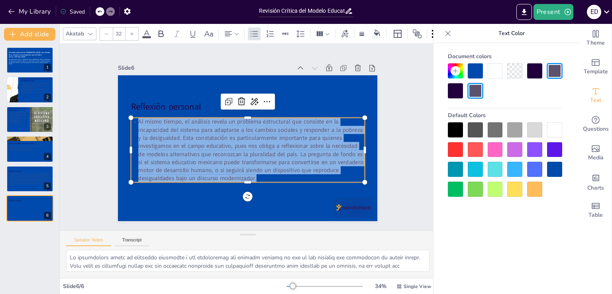
click at [555, 131] on div at bounding box center [554, 129] width 15 height 15
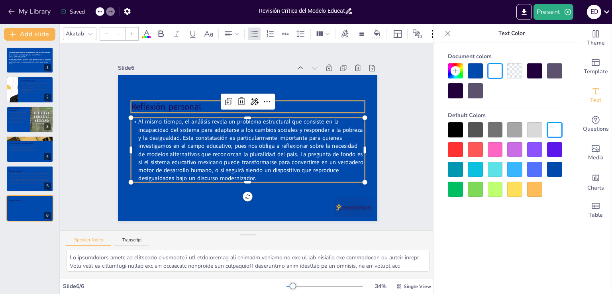
type input "48"
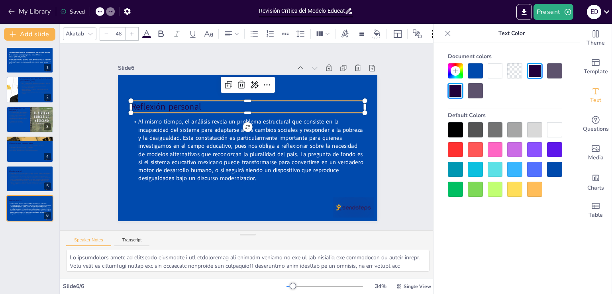
click at [164, 107] on span "Reflexión personal" at bounding box center [166, 107] width 70 height 12
click at [174, 102] on span "Reflexión personal" at bounding box center [166, 107] width 70 height 12
click at [174, 102] on span "Reflexión personal" at bounding box center [169, 98] width 71 height 19
click at [174, 102] on span "Reflexión personal" at bounding box center [166, 107] width 70 height 12
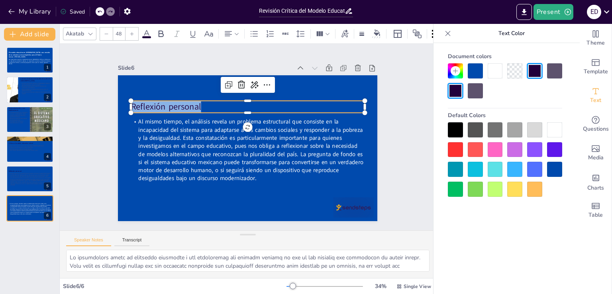
click at [554, 134] on div at bounding box center [554, 129] width 15 height 15
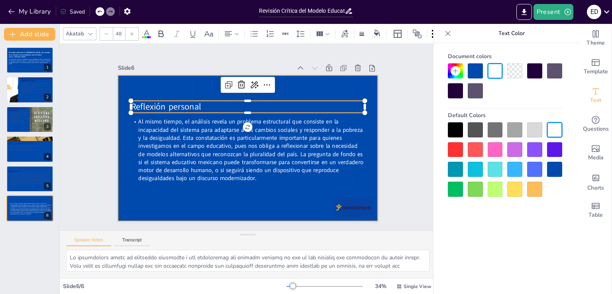
click at [404, 174] on div "Slide 1 El modelo educativo en [GEOGRAPHIC_DATA]: una revisión de su alcance y …" at bounding box center [248, 137] width 376 height 186
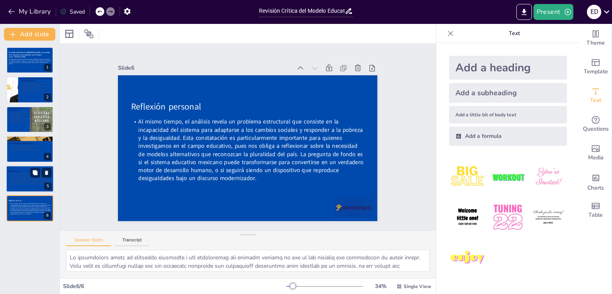
click at [37, 181] on p "El artículo expone con claridad cómo la educación en el país ha estado históric…" at bounding box center [29, 179] width 43 height 14
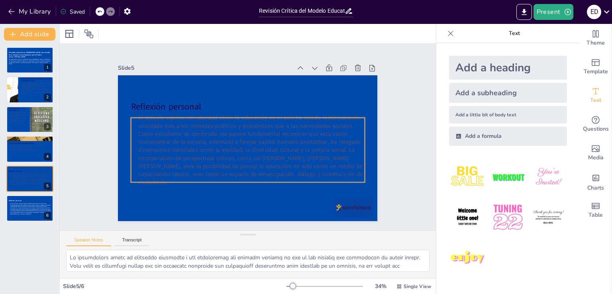
click at [247, 165] on p "El artículo expone con claridad cómo la educación en el país ha estado históric…" at bounding box center [247, 150] width 240 height 97
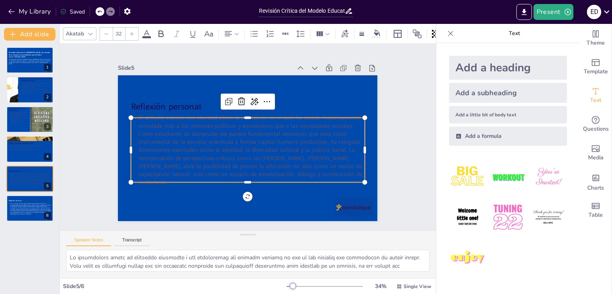
click at [247, 165] on p "El artículo expone con claridad cómo la educación en el país ha estado históric…" at bounding box center [247, 150] width 240 height 96
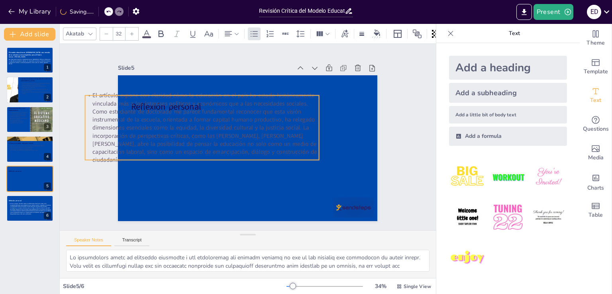
drag, startPoint x: 325, startPoint y: 172, endPoint x: 281, endPoint y: 150, distance: 49.5
click at [281, 150] on p "El artículo expone con claridad cómo la educación en el país ha estado históric…" at bounding box center [201, 127] width 233 height 72
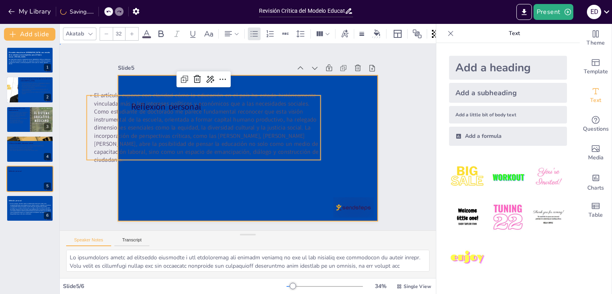
click at [304, 190] on div at bounding box center [247, 148] width 259 height 146
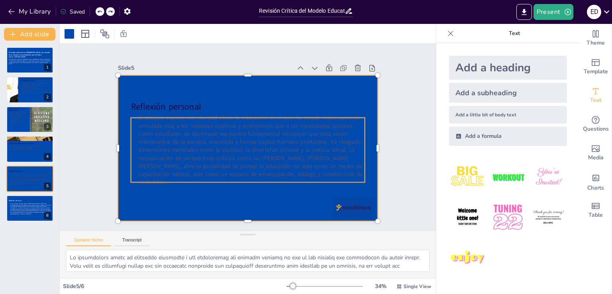
click at [332, 168] on p "El artículo expone con claridad cómo la educación en el país ha estado históric…" at bounding box center [247, 150] width 240 height 97
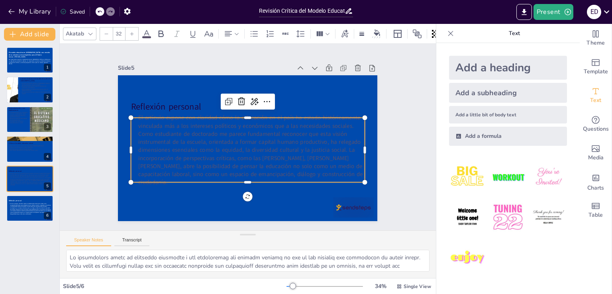
click at [332, 168] on p "El artículo expone con claridad cómo la educación en el país ha estado históric…" at bounding box center [247, 149] width 233 height 72
click at [324, 176] on p "El artículo expone con claridad cómo la educación en el país ha estado históric…" at bounding box center [247, 149] width 233 height 72
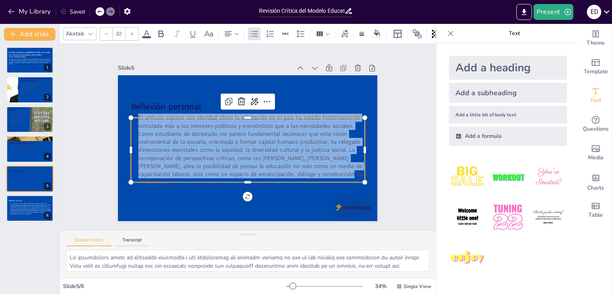
click at [147, 30] on icon at bounding box center [147, 34] width 10 height 10
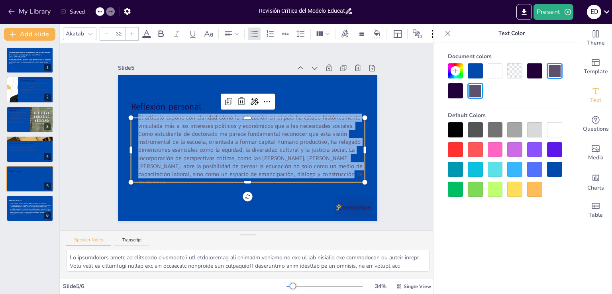
click at [551, 129] on div at bounding box center [554, 129] width 15 height 15
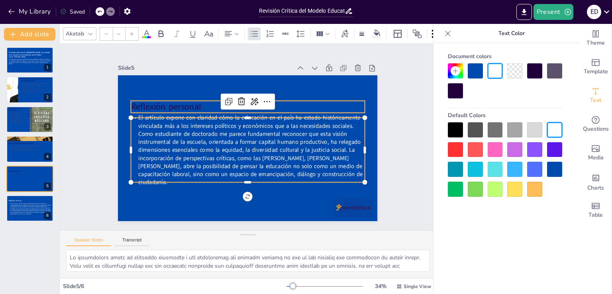
type input "48"
click at [178, 101] on span "Reflexión personal" at bounding box center [166, 107] width 70 height 12
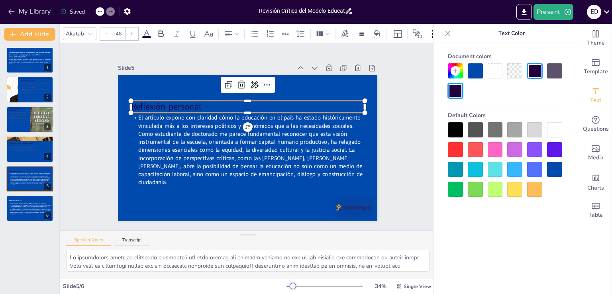
click at [552, 137] on div at bounding box center [554, 129] width 15 height 15
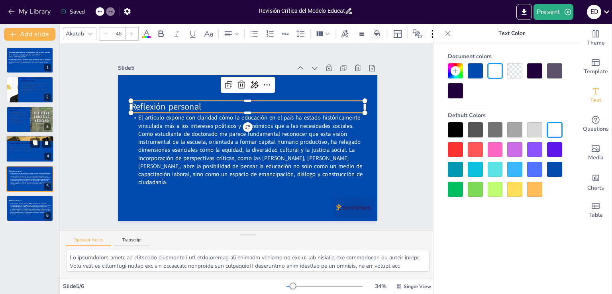
click at [27, 143] on p "Críticas al modelo educativo actual" at bounding box center [29, 143] width 43 height 2
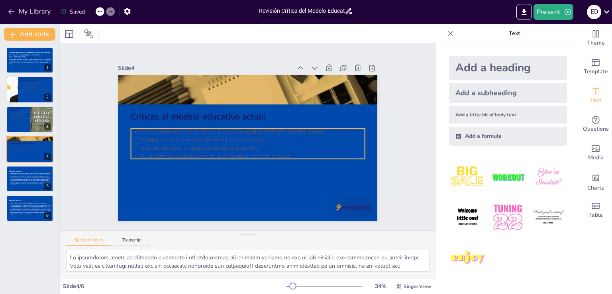
click at [195, 147] on p "Falta de recursos y capacitación para docentes." at bounding box center [247, 148] width 233 height 8
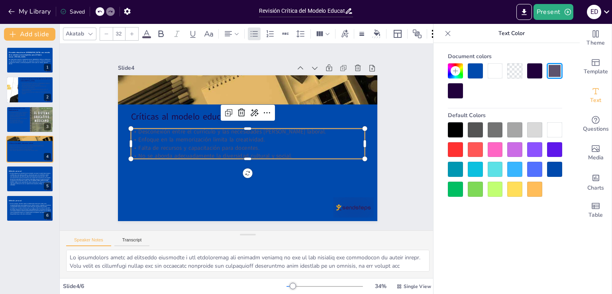
click at [151, 32] on icon at bounding box center [147, 34] width 10 height 10
click at [554, 129] on div at bounding box center [554, 129] width 15 height 15
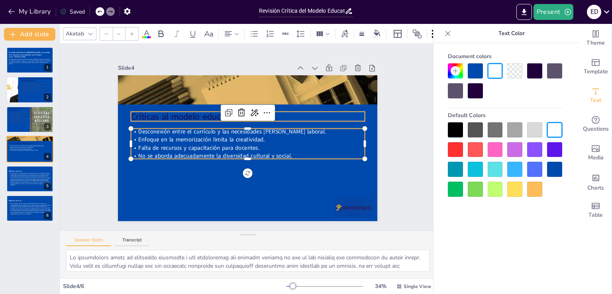
type input "48"
click at [190, 110] on p "Críticas al modelo educativo actual" at bounding box center [249, 116] width 233 height 37
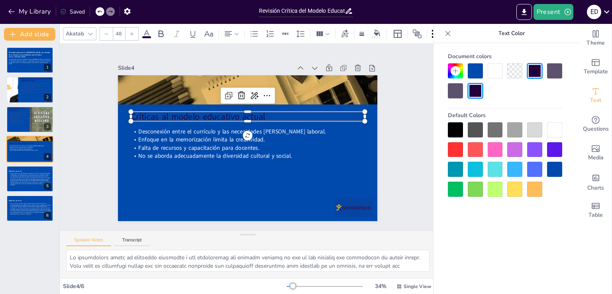
click at [559, 127] on div at bounding box center [554, 129] width 15 height 15
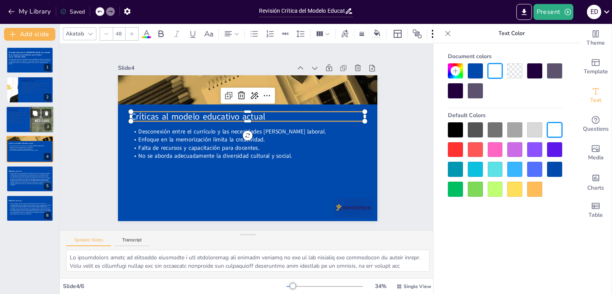
click at [35, 123] on div at bounding box center [46, 127] width 33 height 43
type textarea "Lo ipsumdolorsitamet co ad elitsedd eiu te inc ut laboree do Magnaa, enimadmin …"
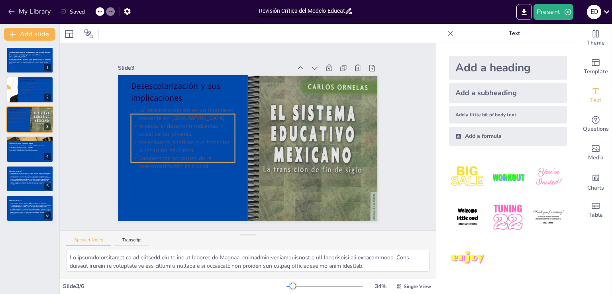
click at [154, 148] on p "Necesitamos políticas que fomenten la inclusión educativa." at bounding box center [183, 146] width 104 height 16
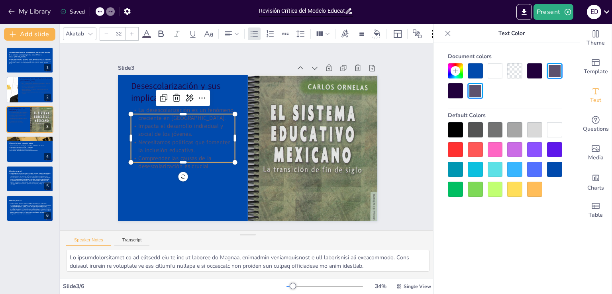
click at [555, 127] on div at bounding box center [554, 129] width 15 height 15
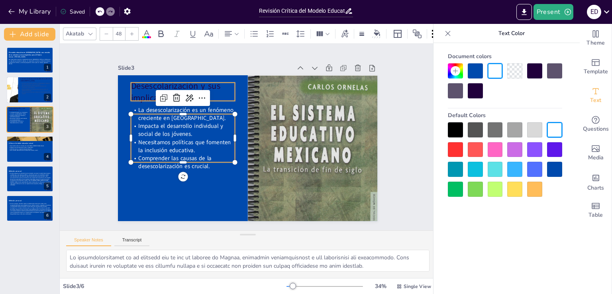
click at [137, 83] on p "Desescolarización y sus implicaciones" at bounding box center [183, 92] width 104 height 24
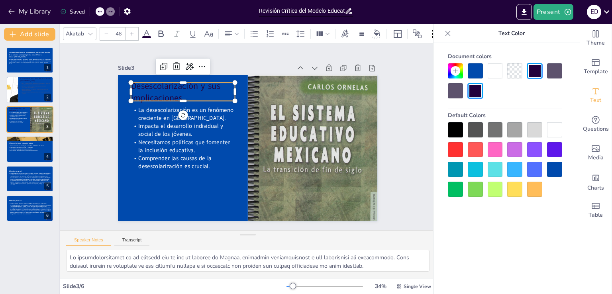
click at [552, 129] on div at bounding box center [554, 129] width 15 height 15
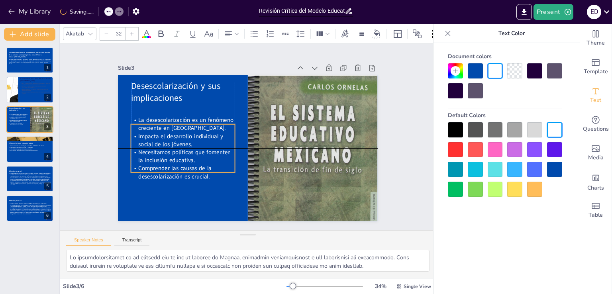
drag, startPoint x: 151, startPoint y: 139, endPoint x: 151, endPoint y: 148, distance: 9.6
click at [151, 148] on span "Necesitamos políticas que fomenten la inclusión educativa." at bounding box center [185, 156] width 92 height 16
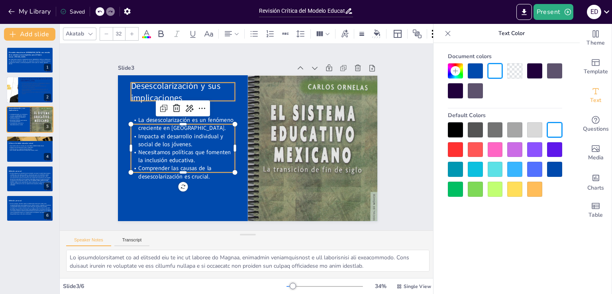
type input "48"
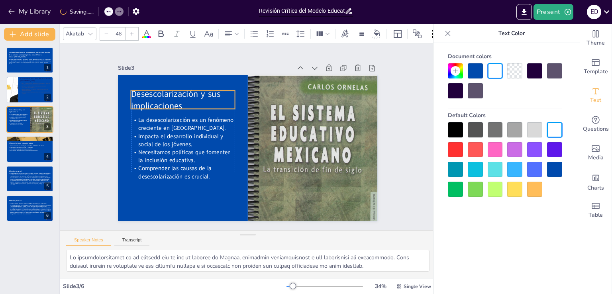
drag, startPoint x: 145, startPoint y: 81, endPoint x: 145, endPoint y: 90, distance: 8.4
click at [145, 90] on span "Desescolarización y sus implicaciones" at bounding box center [176, 100] width 90 height 24
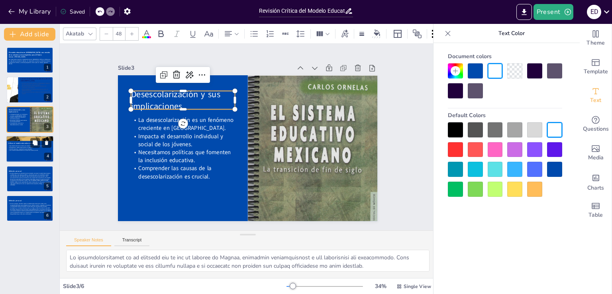
click at [22, 150] on span "No se aborda adecuadamente la diversidad cultural y social." at bounding box center [24, 151] width 28 height 2
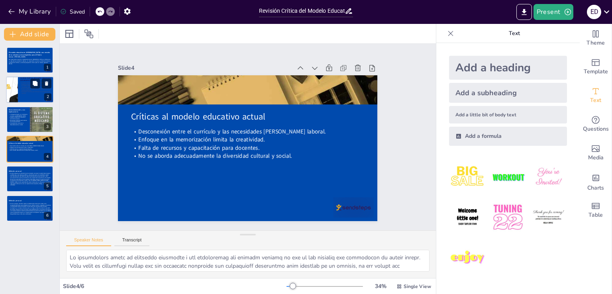
click at [27, 91] on p "Se requieren reformas que se alineen con las demandas del siglo XXI." at bounding box center [35, 92] width 31 height 3
type textarea "Lo ipsumdol sit ametco adipiscin el Seddoe te incidi utlab et dolorema al enima…"
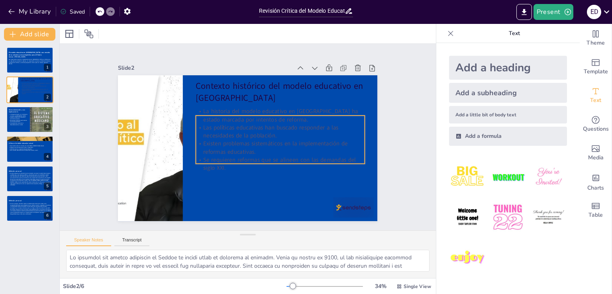
click at [231, 131] on p "Las políticas educativas han buscado responder a las necesidades de la població…" at bounding box center [280, 135] width 169 height 34
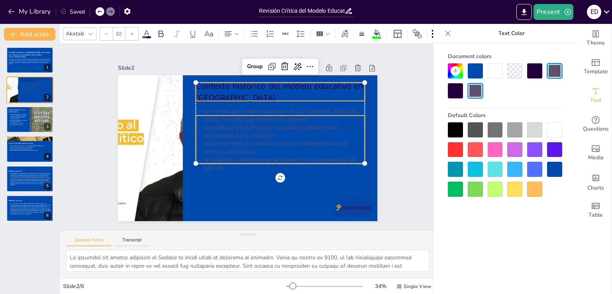
type input "--"
click at [219, 89] on p "Contexto histórico del modelo educativo en [GEOGRAPHIC_DATA]" at bounding box center [280, 92] width 168 height 24
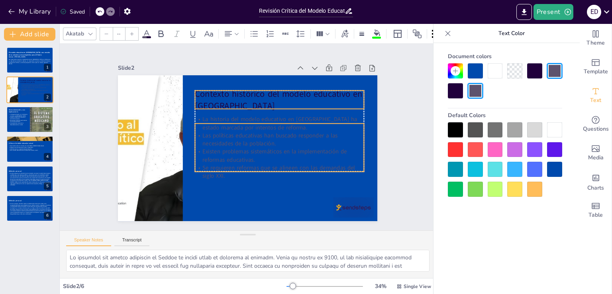
drag, startPoint x: 219, startPoint y: 89, endPoint x: 219, endPoint y: 97, distance: 8.0
click at [219, 97] on p "Contexto histórico del modelo educativo en [GEOGRAPHIC_DATA]" at bounding box center [279, 100] width 168 height 24
click at [552, 123] on div at bounding box center [554, 129] width 15 height 15
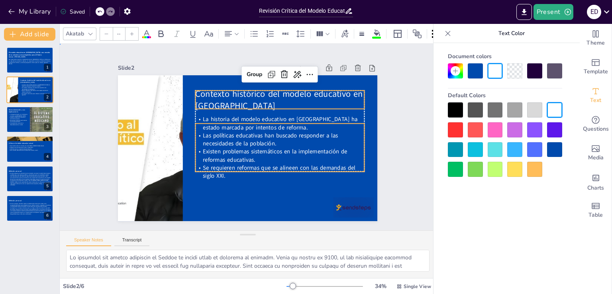
click at [393, 145] on div "Slide 1 El modelo educativo en México: una revisión de su alcance y una perspec…" at bounding box center [248, 137] width 304 height 168
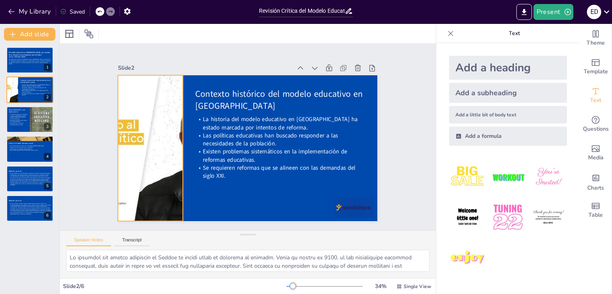
click at [128, 131] on div at bounding box center [150, 148] width 259 height 146
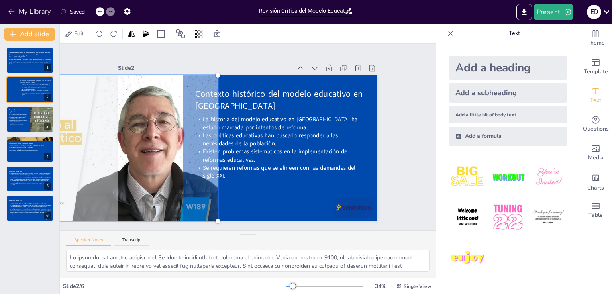
drag, startPoint x: 147, startPoint y: 144, endPoint x: 84, endPoint y: 148, distance: 62.2
click at [84, 148] on div at bounding box center [88, 147] width 269 height 155
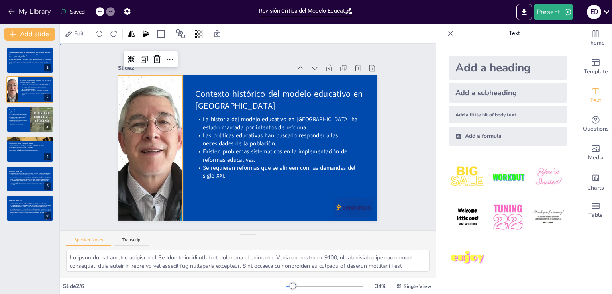
click at [387, 126] on div "Slide 1 El modelo educativo en [GEOGRAPHIC_DATA]: una revisión de su alcance y …" at bounding box center [248, 137] width 304 height 168
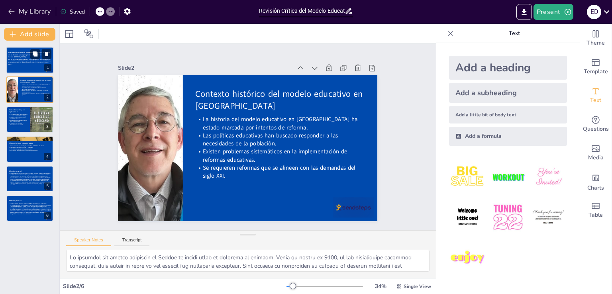
click at [23, 62] on span "Este presentación examina el modelo educativo en [GEOGRAPHIC_DATA], sus deficie…" at bounding box center [29, 62] width 43 height 6
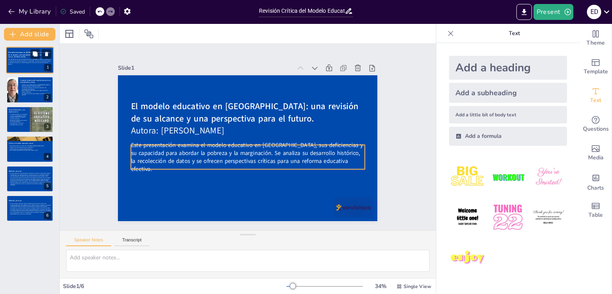
click at [19, 61] on span "Este presentación examina el modelo educativo en [GEOGRAPHIC_DATA], sus deficie…" at bounding box center [29, 62] width 43 height 6
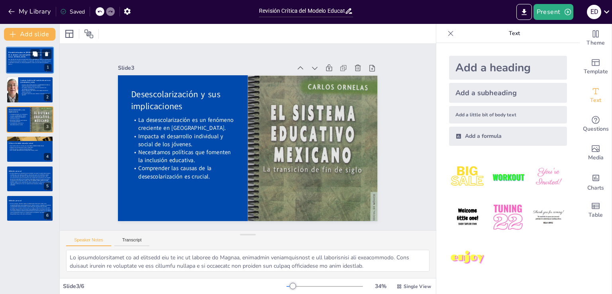
type textarea "Lo ipsumdol sit ametco adipiscin el Seddoe te incidi utlab et dolorema al enima…"
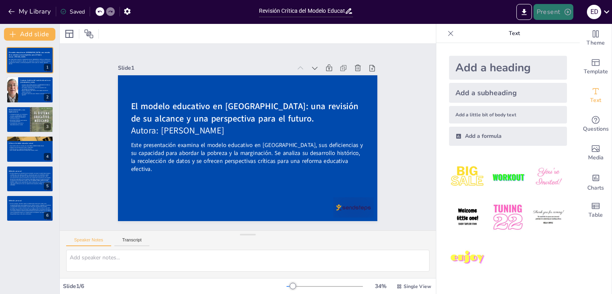
click at [562, 11] on button "Present" at bounding box center [553, 12] width 40 height 16
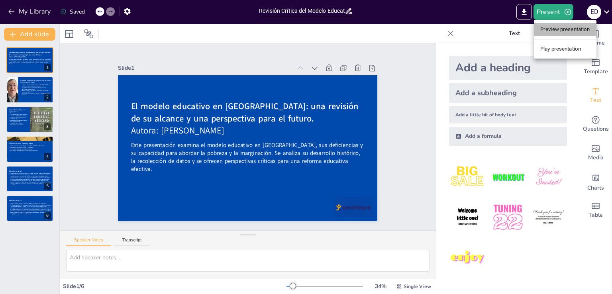
click at [562, 28] on li "Preview presentation" at bounding box center [565, 29] width 63 height 13
